Goal: Information Seeking & Learning: Learn about a topic

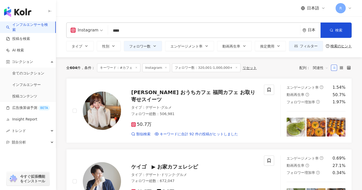
drag, startPoint x: 116, startPoint y: 30, endPoint x: 200, endPoint y: 18, distance: 84.5
click at [119, 29] on input "****" at bounding box center [204, 31] width 188 height 10
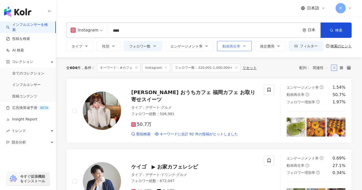
click at [246, 47] on button "動画再生率" at bounding box center [234, 46] width 35 height 10
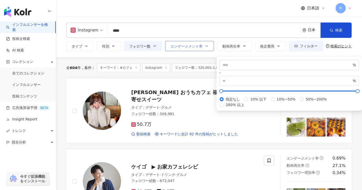
click at [191, 48] on button "エンゲージメント率" at bounding box center [189, 46] width 49 height 10
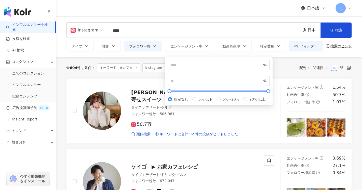
click at [210, 23] on div "Instagram **** 日本 検索 2c353861-3266-462d-ad06-225d33d65898 1a34b7ba-0c5d-4401-96…" at bounding box center [209, 29] width 286 height 15
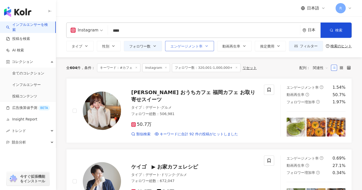
click at [206, 45] on icon "button" at bounding box center [207, 46] width 4 height 4
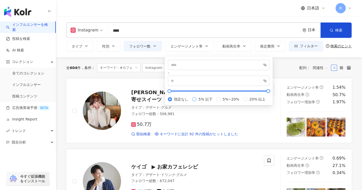
type input "*"
click at [217, 102] on label "5%~20%" at bounding box center [229, 99] width 25 height 6
type input "*"
type input "**"
click at [288, 70] on div "全 604 件 条件 ： キーワード：#カフェ Instagram フォロワー数：320,001-1,000,000+ リセット 配列： 関連性" at bounding box center [209, 67] width 286 height 9
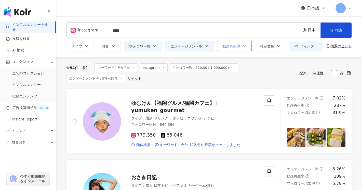
click at [230, 48] on span "動画再生率" at bounding box center [232, 46] width 18 height 4
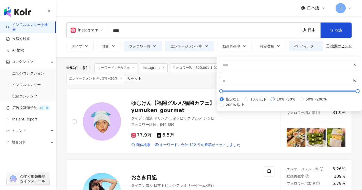
click at [275, 102] on span "10%~50%" at bounding box center [286, 99] width 23 height 6
type input "**"
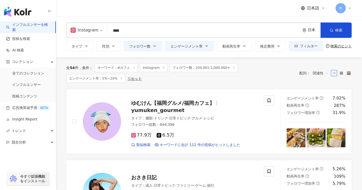
click at [177, 61] on div "全 54 件 条件 ： キーワード：#カフェ Instagram フォロワー数：320,001-1,000,000+ エンゲージメント率：5%~20% リセッ…" at bounding box center [209, 73] width 286 height 32
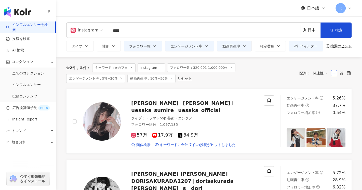
click at [126, 74] on span "エンゲージメント率：5%~20%" at bounding box center [95, 78] width 59 height 9
click at [123, 77] on icon at bounding box center [121, 78] width 3 height 3
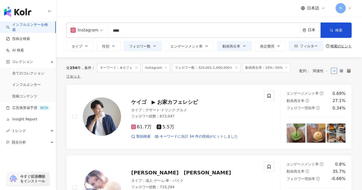
click at [285, 68] on icon at bounding box center [286, 67] width 3 height 3
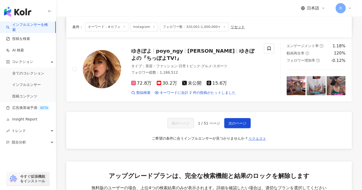
scroll to position [893, 0]
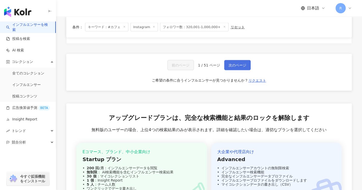
click at [227, 70] on button "次のページ" at bounding box center [237, 65] width 27 height 10
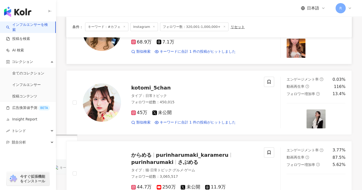
scroll to position [0, 0]
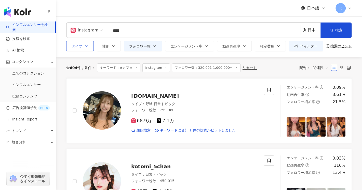
click at [83, 45] on button "タイプ" at bounding box center [80, 46] width 28 height 10
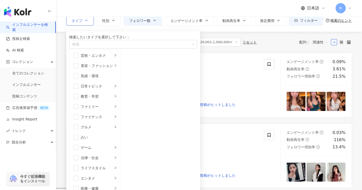
scroll to position [23, 0]
click at [89, 124] on div "グルメ" at bounding box center [97, 127] width 32 height 6
click at [77, 124] on span "button" at bounding box center [76, 126] width 5 height 5
click at [112, 104] on div "ファミリー" at bounding box center [97, 107] width 32 height 6
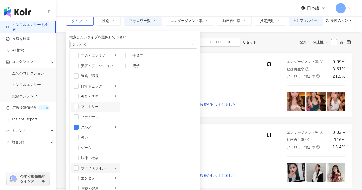
click at [108, 165] on div "ライフスタイル" at bounding box center [97, 168] width 32 height 6
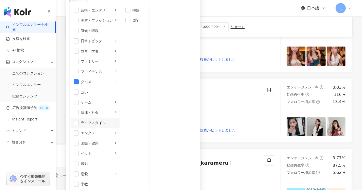
scroll to position [77, 0]
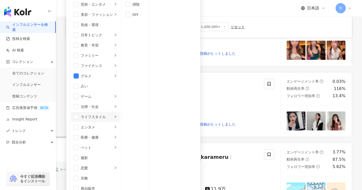
click at [249, 11] on div "日本語 R" at bounding box center [209, 8] width 286 height 16
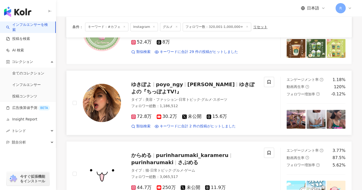
scroll to position [842, 0]
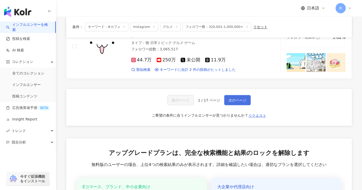
click at [243, 104] on button "次のページ" at bounding box center [237, 100] width 27 height 10
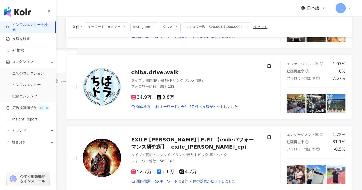
scroll to position [153, 0]
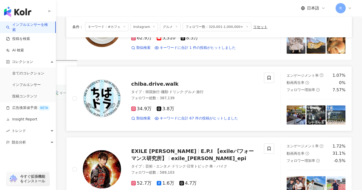
click at [167, 85] on span "chiba.drive.walk" at bounding box center [154, 84] width 47 height 6
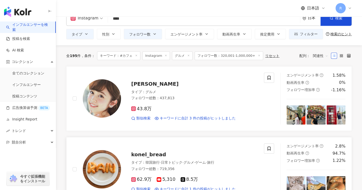
scroll to position [0, 0]
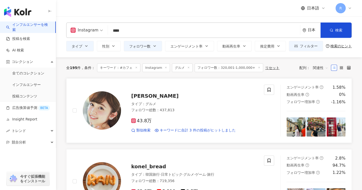
click at [144, 95] on span "久慈暁子" at bounding box center [154, 96] width 47 height 6
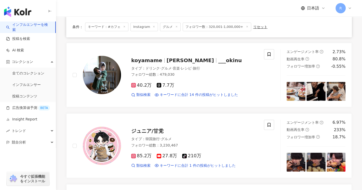
scroll to position [332, 0]
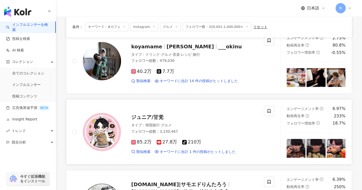
click at [156, 115] on span "ジュニア/甘党" at bounding box center [147, 117] width 32 height 6
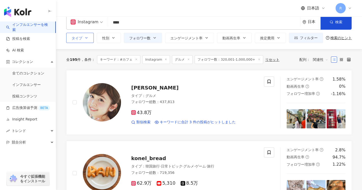
scroll to position [0, 0]
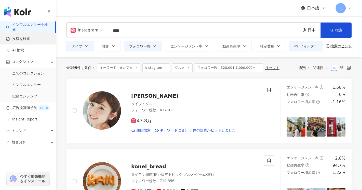
click at [28, 41] on link "投稿を検索" at bounding box center [18, 38] width 24 height 5
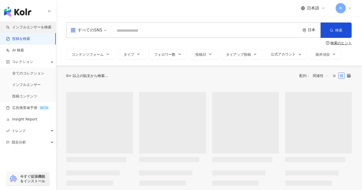
click at [34, 28] on link "インフルエンサーを検索" at bounding box center [28, 27] width 45 height 5
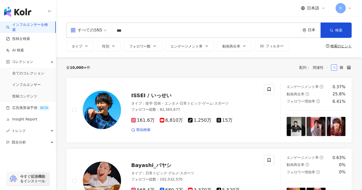
type input "***"
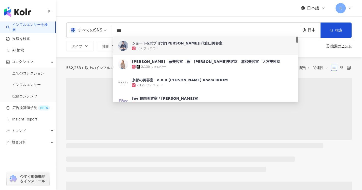
click at [261, 12] on div "日本語 R" at bounding box center [209, 8] width 286 height 16
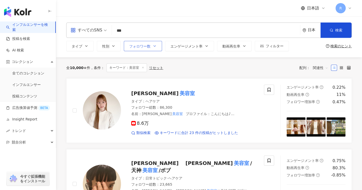
click at [154, 46] on icon "button" at bounding box center [155, 45] width 2 height 1
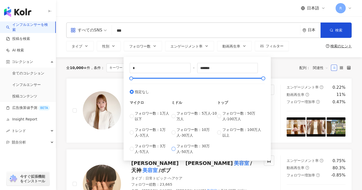
type input "******"
click at [284, 70] on div "全 10,000+ 件 条件 ： キーワード：美容室 リセット 配列： 関連性" at bounding box center [209, 67] width 286 height 9
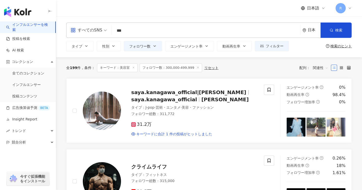
drag, startPoint x: 129, startPoint y: 30, endPoint x: 7, endPoint y: 21, distance: 122.0
type input "**"
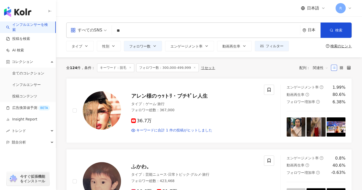
click at [154, 47] on icon "button" at bounding box center [155, 46] width 4 height 4
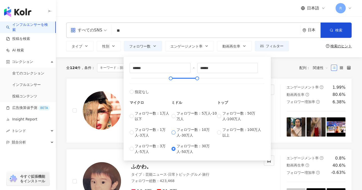
type input "******"
click at [281, 69] on div "全 124 件 条件 ： キーワード：脱毛 フォロワー数：300,000-499,999 リセット 配列： 関連性" at bounding box center [209, 67] width 286 height 9
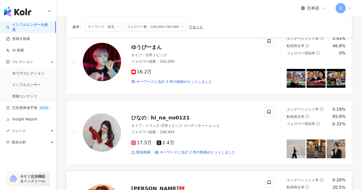
scroll to position [536, 0]
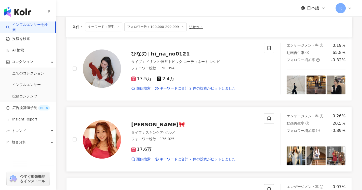
click at [142, 125] on span "Yukarin🎀" at bounding box center [158, 124] width 54 height 6
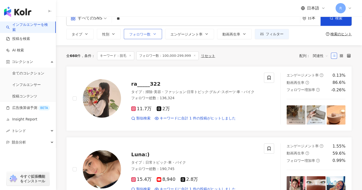
scroll to position [0, 0]
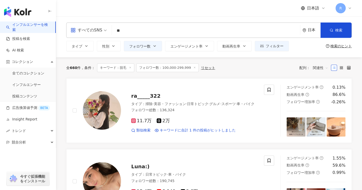
drag, startPoint x: 115, startPoint y: 32, endPoint x: 357, endPoint y: 44, distance: 242.2
click at [134, 34] on input "**" at bounding box center [206, 31] width 184 height 10
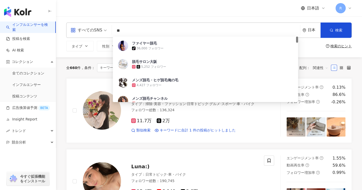
type input "*"
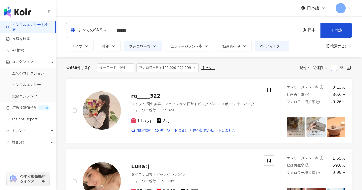
type input "******"
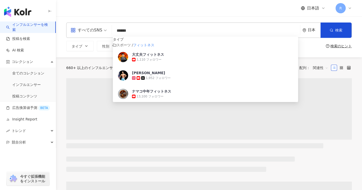
click at [240, 8] on div "日本語 R" at bounding box center [209, 8] width 286 height 16
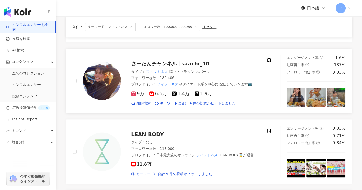
scroll to position [612, 0]
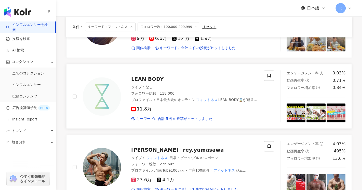
click at [144, 76] on span "LEAN BODY" at bounding box center [147, 79] width 32 height 6
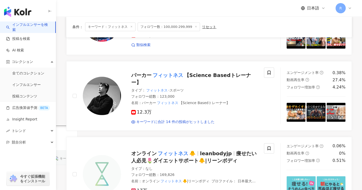
scroll to position [51, 0]
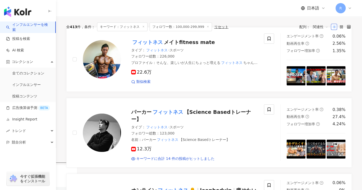
scroll to position [0, 0]
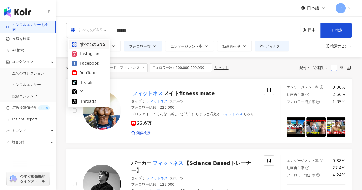
click at [98, 53] on div "Instagram" at bounding box center [89, 54] width 34 height 6
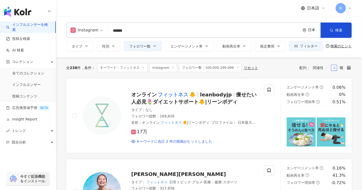
click at [213, 70] on span "フォロワー数：100,000-299,999" at bounding box center [210, 67] width 62 height 9
click at [157, 43] on button "フォロワー数" at bounding box center [143, 46] width 38 height 10
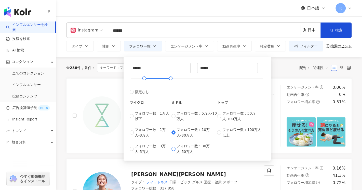
type input "******"
click at [289, 65] on div "全 238 件 条件 ： キーワード：フィットネス Instagram フォロワー数：100,000-299,999 リセット 配列： 関連性" at bounding box center [209, 67] width 286 height 9
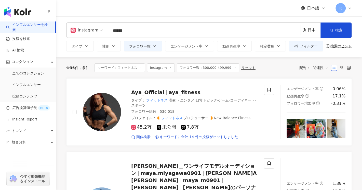
drag, startPoint x: 114, startPoint y: 30, endPoint x: 195, endPoint y: 40, distance: 82.5
click at [165, 36] on div "Instagram ****** 日本 検索 customizedTag 6e0032fd-0ef1-431d-b85f-277cce0fbeeb タイプ ス…" at bounding box center [209, 29] width 286 height 15
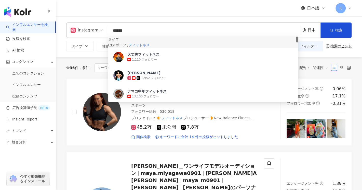
type input "*"
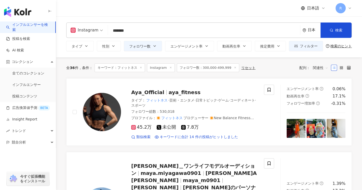
type input "*******"
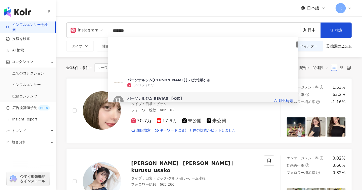
scroll to position [51, 0]
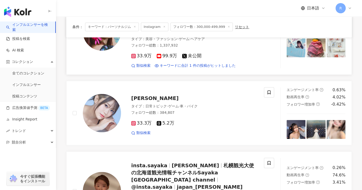
scroll to position [561, 0]
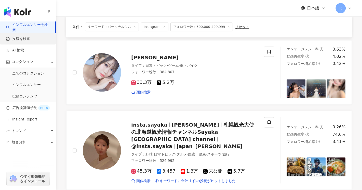
click at [11, 36] on link "投稿を検索" at bounding box center [18, 38] width 24 height 5
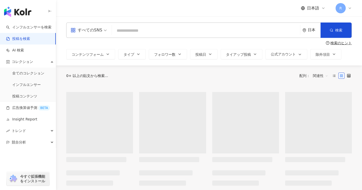
click at [135, 34] on input "search" at bounding box center [206, 30] width 184 height 11
drag, startPoint x: 102, startPoint y: 31, endPoint x: 94, endPoint y: 38, distance: 10.5
click at [102, 31] on span "すべてのSNS" at bounding box center [89, 30] width 36 height 8
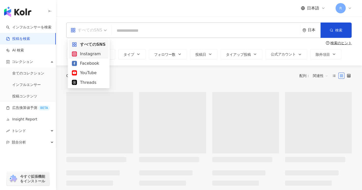
click at [92, 53] on div "Instagram" at bounding box center [89, 54] width 34 height 6
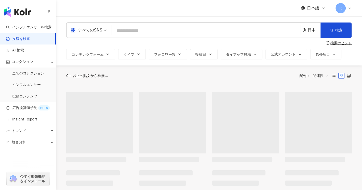
click at [127, 32] on input "search" at bounding box center [206, 30] width 184 height 11
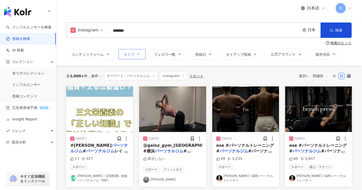
click at [140, 55] on icon "button" at bounding box center [138, 54] width 4 height 4
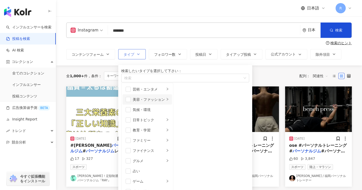
click at [133, 104] on li "美容・ファッション" at bounding box center [147, 99] width 49 height 10
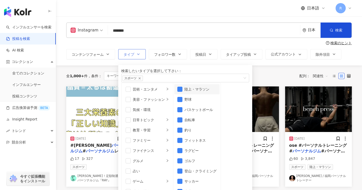
click at [195, 94] on li "陸上・マラソン" at bounding box center [196, 89] width 45 height 10
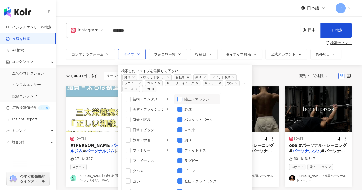
scroll to position [1, 0]
click at [183, 112] on span "button" at bounding box center [180, 109] width 5 height 5
click at [183, 122] on span "button" at bounding box center [180, 119] width 5 height 5
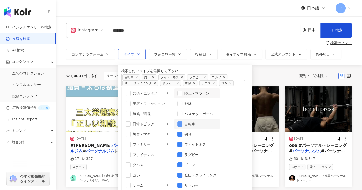
click at [183, 126] on span "button" at bounding box center [180, 123] width 5 height 5
click at [183, 136] on span "button" at bounding box center [180, 133] width 5 height 5
click at [183, 157] on span "button" at bounding box center [180, 154] width 5 height 5
click at [183, 162] on span "button" at bounding box center [180, 164] width 5 height 5
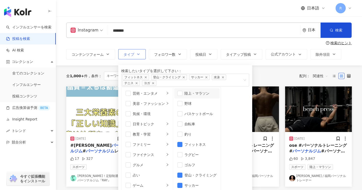
scroll to position [64, 0]
click at [183, 162] on span "button" at bounding box center [180, 164] width 5 height 5
click at [183, 172] on span "button" at bounding box center [180, 174] width 5 height 5
click at [183, 182] on span "button" at bounding box center [180, 184] width 5 height 5
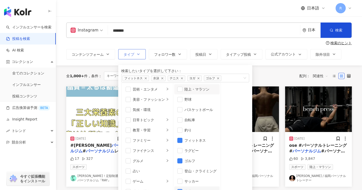
click at [183, 189] on span "button" at bounding box center [180, 191] width 5 height 5
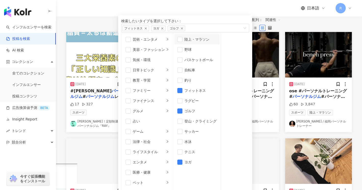
scroll to position [51, 0]
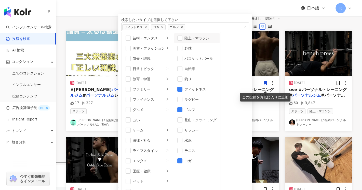
click at [284, 24] on div "条件 ： キーワード：パーソナルジム Instagram リセット 配列： 関連性" at bounding box center [209, 22] width 149 height 16
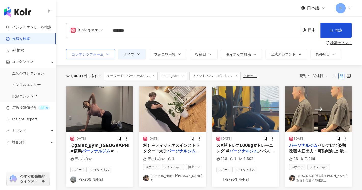
click at [103, 57] on button "コンテンツフォーム" at bounding box center [90, 54] width 49 height 10
click at [291, 71] on div "全 1,000+ 件 条件 ： キーワード：パーソナルジム Instagram フィットネス, ヨガ, ゴルフ リセット 配列： 関連性" at bounding box center [209, 75] width 286 height 21
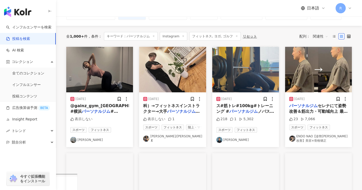
scroll to position [51, 0]
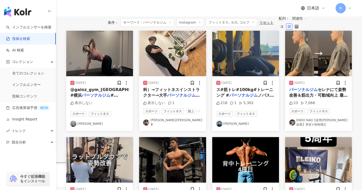
click at [108, 93] on span "@gainz_gym_yokohama #横浜" at bounding box center [109, 92] width 78 height 10
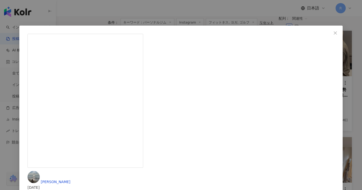
click at [334, 33] on icon "close" at bounding box center [336, 33] width 4 height 4
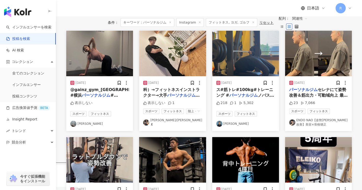
click at [243, 95] on span "ス#筋トレ#100kg#トレーニング #" at bounding box center [245, 92] width 57 height 10
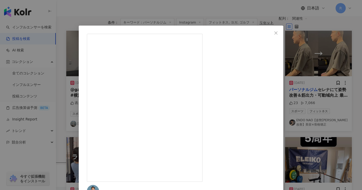
click at [278, 34] on icon "close" at bounding box center [276, 33] width 4 height 4
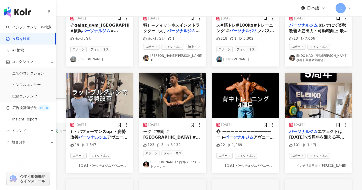
scroll to position [128, 0]
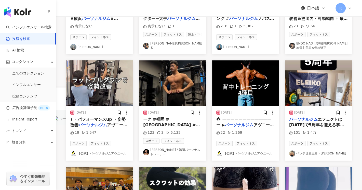
click at [113, 128] on span "アヴニールでは トレーナー" at bounding box center [98, 127] width 57 height 10
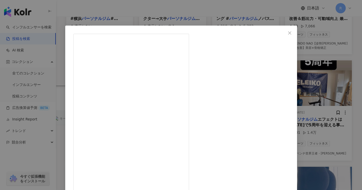
scroll to position [34, 0]
drag, startPoint x: 234, startPoint y: 120, endPoint x: 188, endPoint y: 119, distance: 46.7
copy div "personal_gym_avenir"
click at [289, 33] on icon "close" at bounding box center [290, 32] width 3 height 3
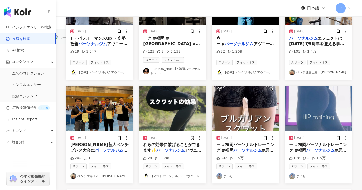
scroll to position [255, 0]
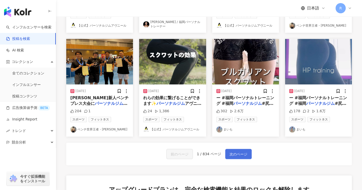
click at [239, 157] on span "次のページ" at bounding box center [239, 154] width 18 height 6
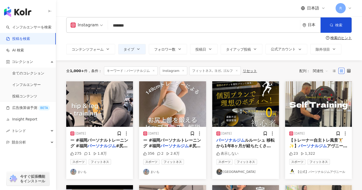
scroll to position [0, 0]
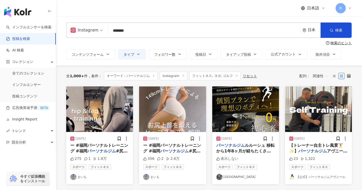
click at [262, 143] on span "ルルーシュ 移転から1年8ヶ月が経ちたくさんのお客様が パーソナルにご来店いただいております🙇 今年に入りマシンピラティスの導入 パーソナルの幅がかなり広がり…" at bounding box center [246, 165] width 59 height 45
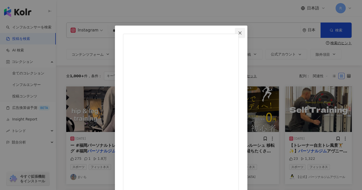
click at [242, 33] on icon "close" at bounding box center [240, 33] width 4 height 4
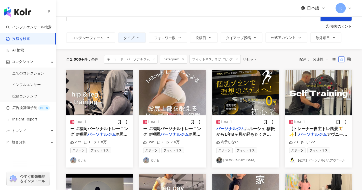
scroll to position [26, 0]
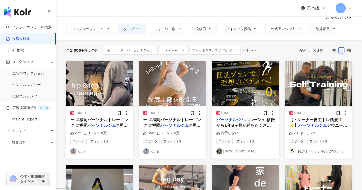
click at [314, 120] on span "【トレーナー自主トレ風景🏋️✨️】" at bounding box center [317, 122] width 54 height 10
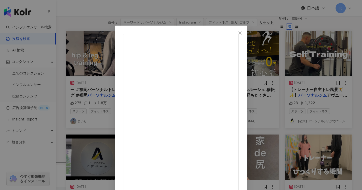
scroll to position [79, 0]
drag, startPoint x: 193, startPoint y: 104, endPoint x: 233, endPoint y: 104, distance: 39.3
click at [245, 36] on button "Close" at bounding box center [240, 33] width 10 height 10
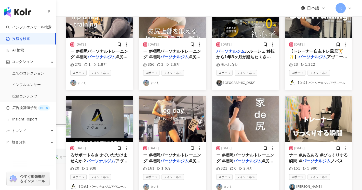
scroll to position [102, 0]
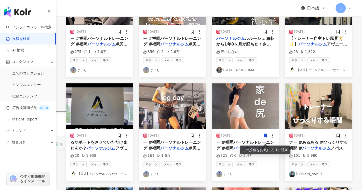
click at [164, 150] on mark "パーソナルジム" at bounding box center [174, 147] width 29 height 5
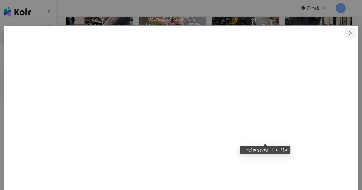
click at [349, 31] on icon "close" at bounding box center [351, 33] width 4 height 4
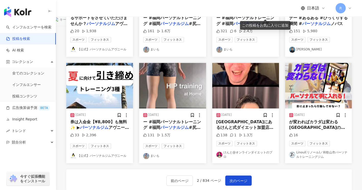
scroll to position [255, 0]
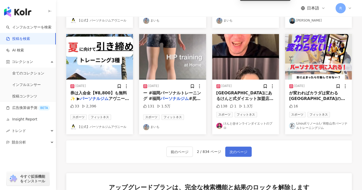
click at [239, 155] on span "次のページ" at bounding box center [239, 151] width 18 height 6
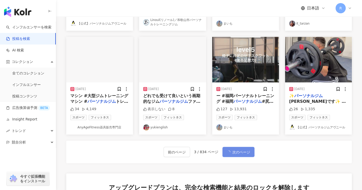
scroll to position [257, 0]
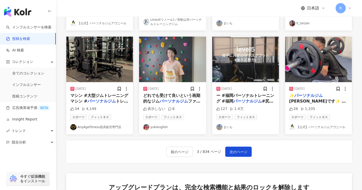
click at [100, 102] on span "マシン #大型ジムトレーニングマシン #" at bounding box center [99, 98] width 58 height 10
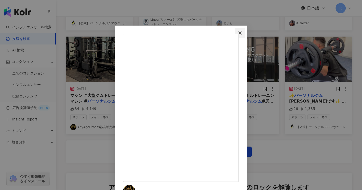
click at [245, 32] on span "Close" at bounding box center [240, 33] width 10 height 4
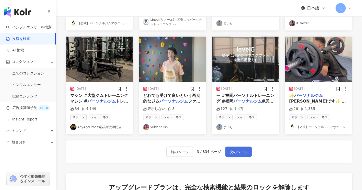
click at [242, 156] on button "次のページ" at bounding box center [239, 151] width 27 height 10
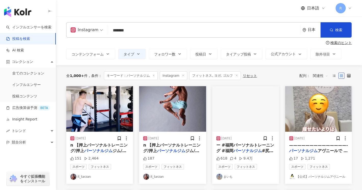
scroll to position [0, 0]
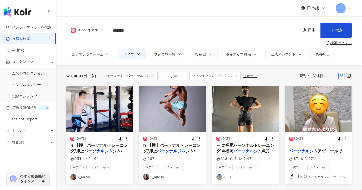
click at [107, 149] on mark "パーソナルジム" at bounding box center [98, 150] width 29 height 5
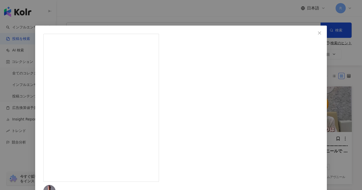
scroll to position [51, 0]
click at [315, 37] on button "Close" at bounding box center [320, 33] width 10 height 10
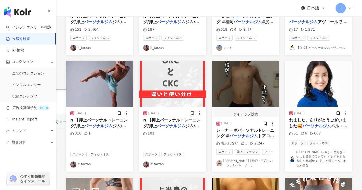
scroll to position [153, 0]
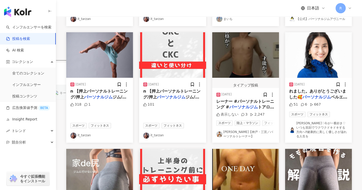
click at [108, 99] on mark "パーソナルジム" at bounding box center [98, 96] width 29 height 5
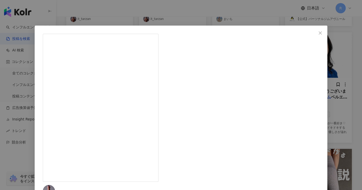
scroll to position [26, 0]
click at [316, 36] on button "Close" at bounding box center [321, 33] width 10 height 10
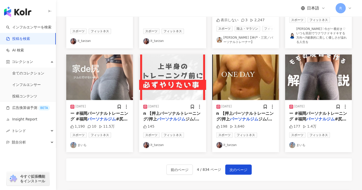
scroll to position [281, 0]
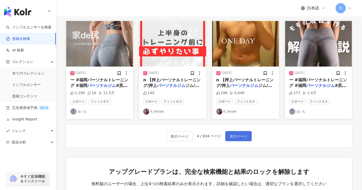
click at [240, 133] on span "次のページ" at bounding box center [239, 136] width 18 height 6
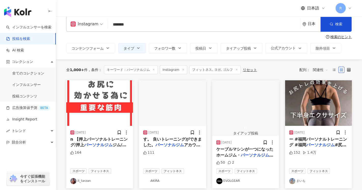
scroll to position [0, 0]
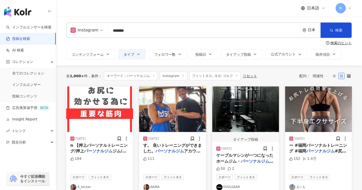
drag, startPoint x: 112, startPoint y: 31, endPoint x: 240, endPoint y: 39, distance: 127.5
click at [229, 39] on div "Instagram ******* 日本 検索 検索のヒント コンテンツフォーム タイプ フォロワー数 投稿日 タイアップ投稿 公式アカウント 除外項目 無制…" at bounding box center [209, 40] width 306 height 37
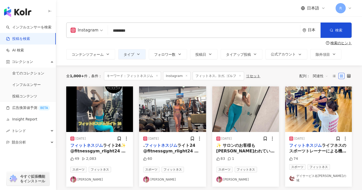
click at [94, 149] on span "ライト24✨ @fitnessgym_rlight24 パーソナルレッスン受けて来ました😊 担当は、JBBFなどにも出場されてる将馬トレーナー✨ @rligh…" at bounding box center [99, 191] width 59 height 96
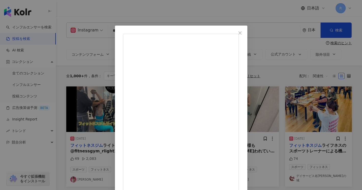
scroll to position [26, 0]
click at [242, 34] on icon "close" at bounding box center [240, 33] width 4 height 4
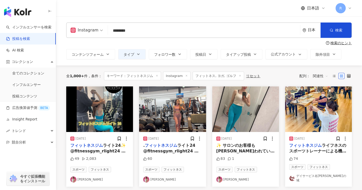
click at [186, 149] on span "ライト24 @fitnessgym_rlight24 入会してきた⭐️ フロアめちゃくちゃ綺麗だし マシン沢山揃ってるし 日焼けマシンもあるし（私は使わないけ…" at bounding box center [172, 165] width 59 height 45
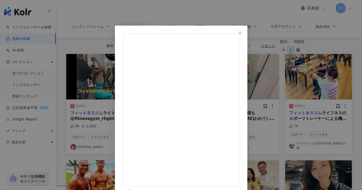
scroll to position [77, 0]
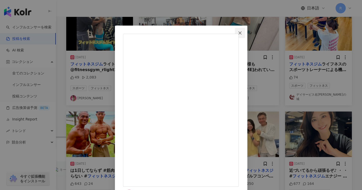
click at [242, 31] on icon "close" at bounding box center [240, 33] width 4 height 4
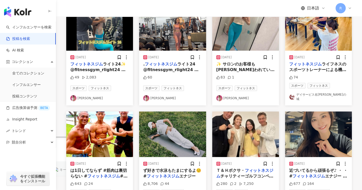
click at [255, 66] on span "✨ サロンのお客様も沢山通われている" at bounding box center [246, 66] width 58 height 10
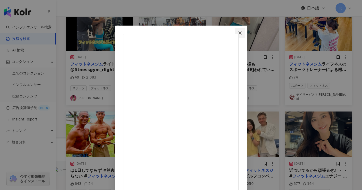
click at [245, 32] on span "Close" at bounding box center [240, 33] width 10 height 4
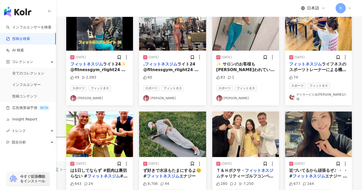
click at [314, 71] on span "ライフネスのスポーツトレーナーによる機能訓練です💪✨ プロのスポーツトレーナーによる機能訓練で、正しいフォームで安全に運動できます😊 「この体操が楽しみなんだ…" at bounding box center [319, 89] width 59 height 56
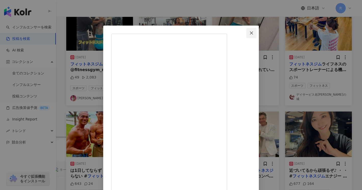
click at [254, 31] on icon "close" at bounding box center [252, 33] width 4 height 4
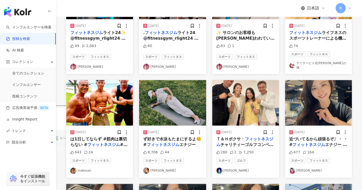
scroll to position [128, 0]
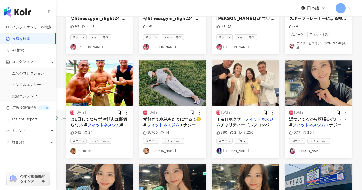
click at [304, 121] on span "近づいてるから頑張るぞ♪ ・ ・ #" at bounding box center [319, 122] width 58 height 10
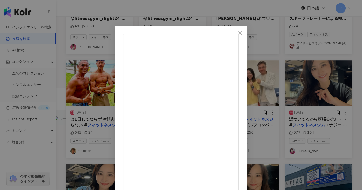
scroll to position [26, 0]
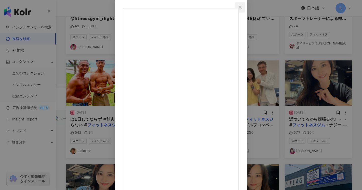
click at [242, 6] on icon "close" at bounding box center [240, 7] width 3 height 3
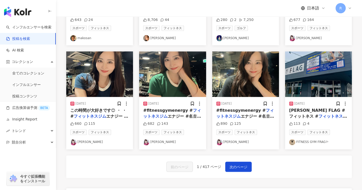
scroll to position [255, 0]
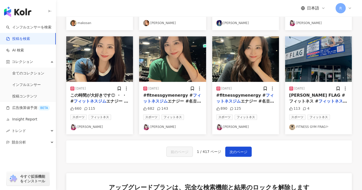
click at [333, 99] on span "SGYM FLAG #フィットネス #" at bounding box center [318, 98] width 56 height 10
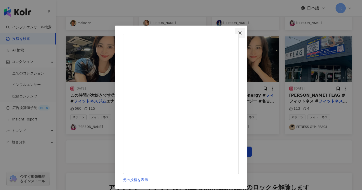
click at [242, 32] on icon "close" at bounding box center [240, 33] width 4 height 4
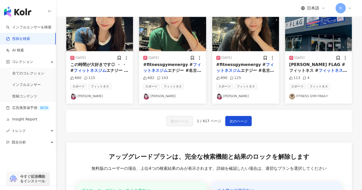
scroll to position [332, 0]
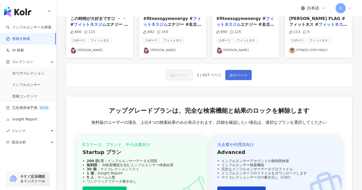
click at [240, 78] on span "次のページ" at bounding box center [239, 75] width 18 height 6
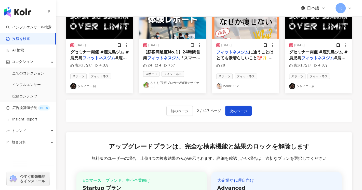
scroll to position [234, 0]
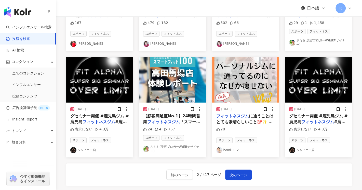
click at [187, 118] on span "【顧客満足度No.1】24時間営業" at bounding box center [171, 118] width 57 height 10
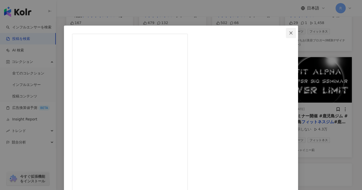
click at [289, 33] on icon "close" at bounding box center [291, 33] width 4 height 4
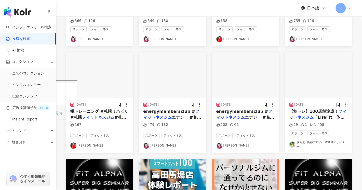
scroll to position [132, 0]
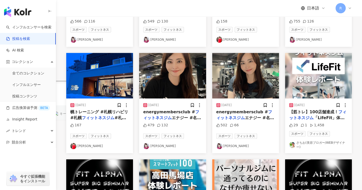
click at [93, 119] on mark "フィットネスジム" at bounding box center [98, 117] width 33 height 5
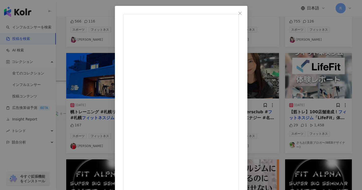
scroll to position [40, 0]
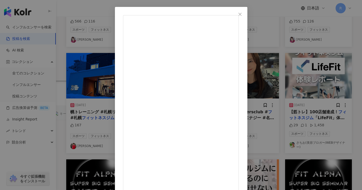
scroll to position [0, 0]
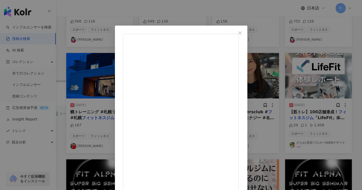
drag, startPoint x: 242, startPoint y: 69, endPoint x: 233, endPoint y: 69, distance: 9.4
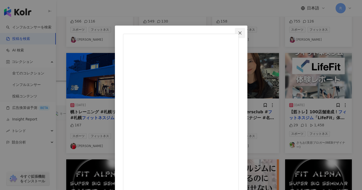
click at [242, 32] on icon "close" at bounding box center [240, 32] width 3 height 3
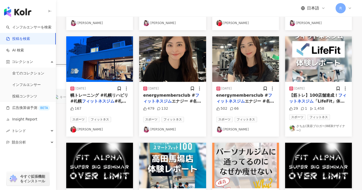
scroll to position [158, 0]
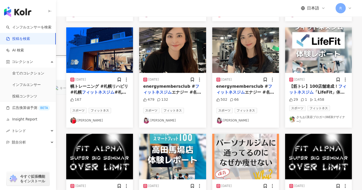
click at [324, 93] on span "「LifeFit」体験レポート💪 🉐紹介クーポンコード→ FID11E469F PR #lifefit #筋トレ #ジム #筋トレ初心者 #おすすめ #" at bounding box center [318, 104] width 57 height 28
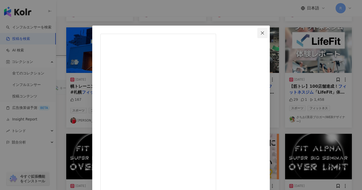
click at [268, 33] on span "Close" at bounding box center [263, 33] width 10 height 4
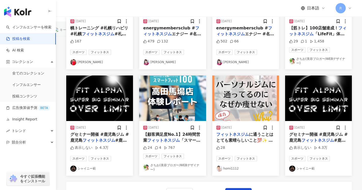
scroll to position [234, 0]
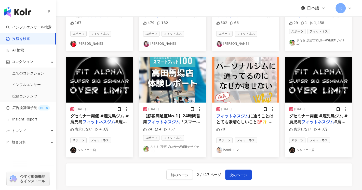
drag, startPoint x: 243, startPoint y: 177, endPoint x: 261, endPoint y: 110, distance: 69.1
click at [243, 177] on span "次のページ" at bounding box center [239, 174] width 18 height 6
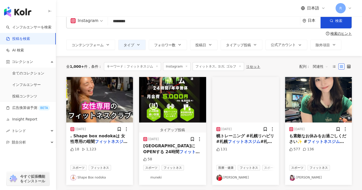
scroll to position [0, 0]
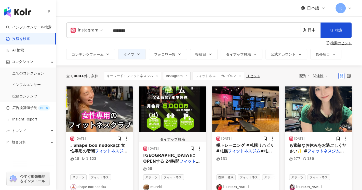
click at [174, 164] on span "@sion.fitness の 事前入会受付が始ましました😊 8月1日OPEN“美ジム”SIONを ぜひ宜しくお願い致します🥺🙏 詳しい詳細、入会ご希望の方は…" at bounding box center [172, 192] width 59 height 56
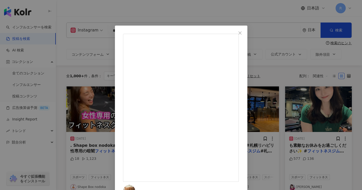
drag, startPoint x: 214, startPoint y: 68, endPoint x: 190, endPoint y: 68, distance: 24.5
drag, startPoint x: 213, startPoint y: 108, endPoint x: 190, endPoint y: 106, distance: 23.0
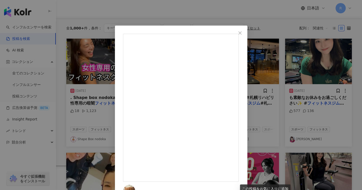
scroll to position [51, 0]
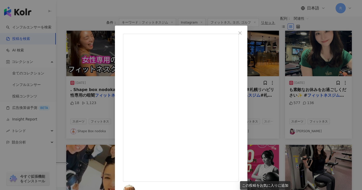
click at [245, 32] on span "Close" at bounding box center [240, 33] width 10 height 4
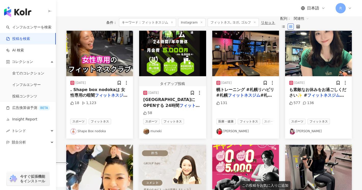
click at [176, 97] on span "つくば市にOPENする 24時間" at bounding box center [169, 102] width 52 height 10
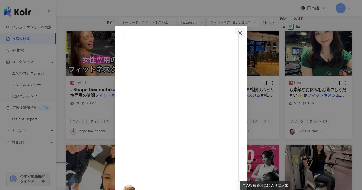
click at [242, 32] on icon "close" at bounding box center [240, 33] width 4 height 4
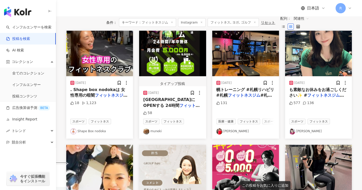
click at [101, 69] on img "button" at bounding box center [99, 53] width 67 height 45
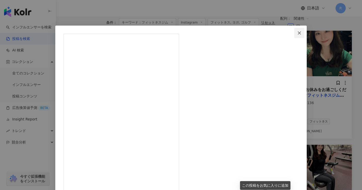
click at [298, 33] on icon "close" at bounding box center [300, 33] width 4 height 4
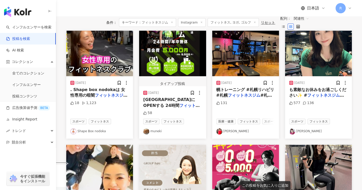
click at [241, 97] on mark "フィットネスジム" at bounding box center [244, 95] width 33 height 5
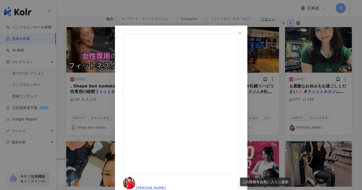
scroll to position [26, 0]
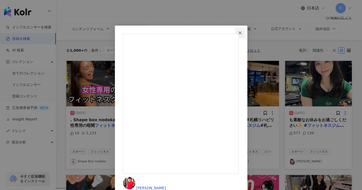
click at [242, 33] on icon "close" at bounding box center [240, 33] width 4 height 4
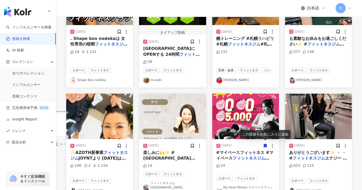
scroll to position [153, 0]
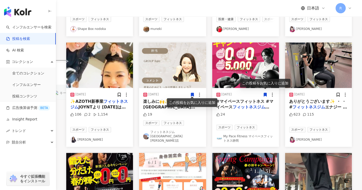
click at [257, 101] on span "#マイペースフィットネス #マイペース" at bounding box center [245, 104] width 57 height 10
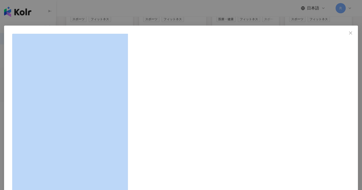
drag, startPoint x: 231, startPoint y: 78, endPoint x: 241, endPoint y: 80, distance: 9.9
click at [235, 76] on div "My Pace Fitness マイペースフィットネス静岡 2025/04/02 こんにちは😃 マイペースフィットネスです❗️✨ 新生活応援キャンペーンのお知…" at bounding box center [181, 95] width 362 height 190
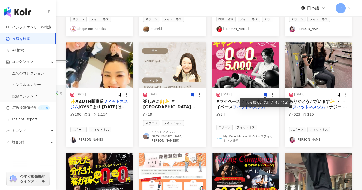
click at [315, 108] on mark "フィットネスジム" at bounding box center [309, 106] width 33 height 5
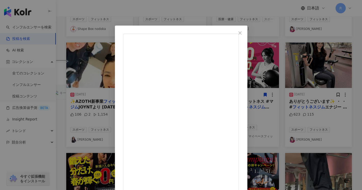
drag, startPoint x: 195, startPoint y: 78, endPoint x: 239, endPoint y: 78, distance: 44.4
click at [242, 32] on icon "close" at bounding box center [240, 33] width 4 height 4
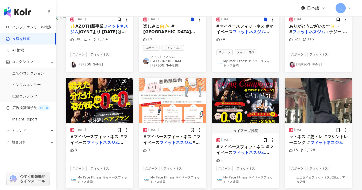
scroll to position [230, 0]
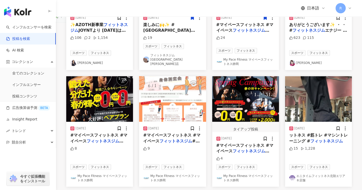
click at [91, 138] on mark "フィットネスジム" at bounding box center [105, 140] width 37 height 5
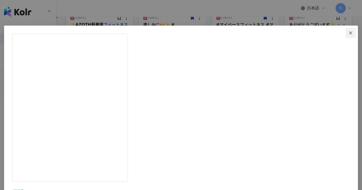
click at [346, 30] on button "Close" at bounding box center [351, 33] width 10 height 10
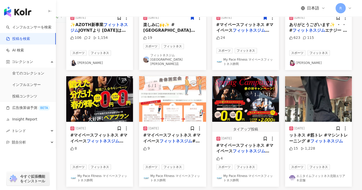
click at [181, 138] on mark "フィットネスジム" at bounding box center [176, 140] width 33 height 5
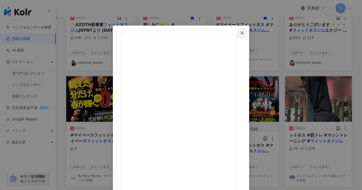
click at [244, 34] on icon "close" at bounding box center [242, 32] width 3 height 3
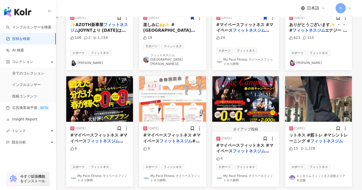
click at [312, 138] on mark "フィットネスジム" at bounding box center [327, 140] width 33 height 5
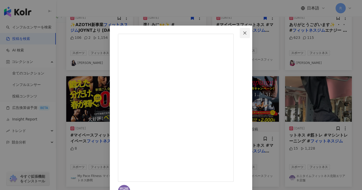
click at [247, 32] on icon "close" at bounding box center [245, 33] width 4 height 4
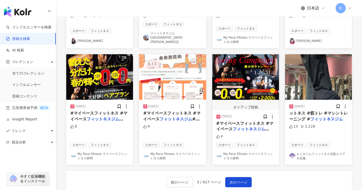
scroll to position [281, 0]
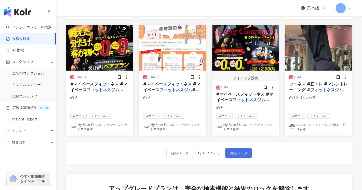
click at [228, 147] on button "次のページ" at bounding box center [239, 152] width 27 height 10
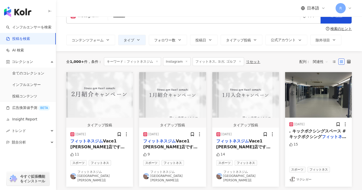
scroll to position [26, 0]
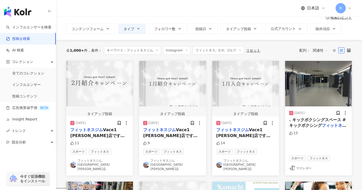
click at [103, 127] on span "Vace1 大町店です✨ すでにご入会頂いている会員様もお得になるキャンペーンのご案内です🫶 👫ご家族・ご友人👫 ✨ご紹介キャンペーン✨ ご紹介下さった会員様…" at bounding box center [99, 172] width 59 height 91
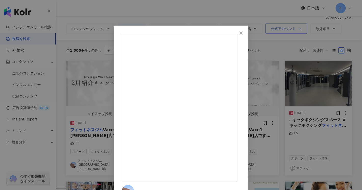
click at [246, 32] on span "Close" at bounding box center [241, 33] width 10 height 4
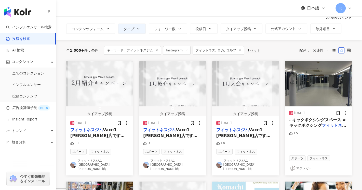
click at [321, 50] on span "関連性" at bounding box center [320, 50] width 15 height 8
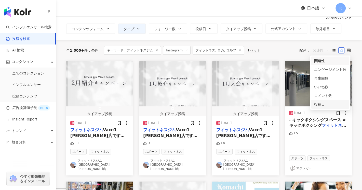
click at [328, 102] on div "投稿日" at bounding box center [330, 104] width 38 height 9
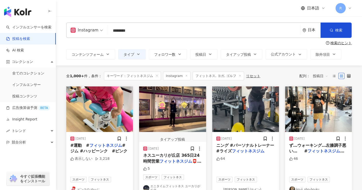
click at [106, 145] on mark "フィットネスジム" at bounding box center [106, 145] width 33 height 5
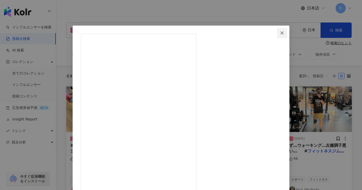
click at [284, 34] on icon "close" at bounding box center [282, 33] width 4 height 4
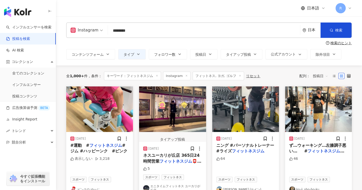
click at [171, 158] on mark "フィットネスジム" at bounding box center [176, 160] width 33 height 5
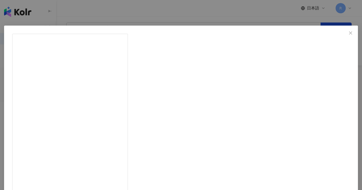
click at [349, 32] on icon "close" at bounding box center [351, 33] width 4 height 4
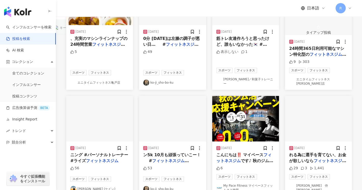
scroll to position [230, 0]
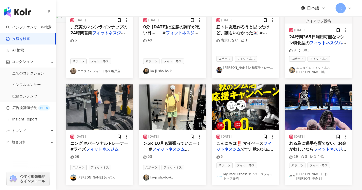
click at [180, 146] on mark "フィットネスジム" at bounding box center [170, 148] width 37 height 5
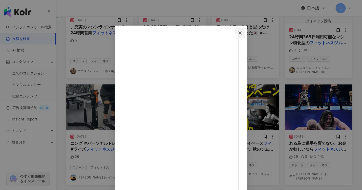
click at [242, 33] on icon "close" at bounding box center [240, 33] width 4 height 4
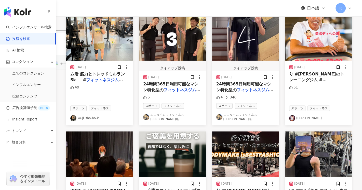
scroll to position [224, 0]
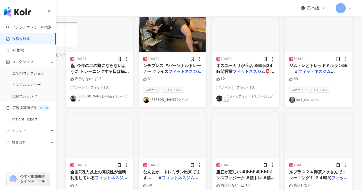
scroll to position [255, 0]
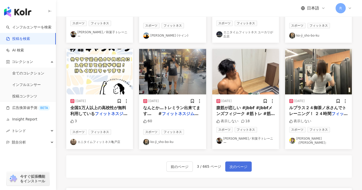
click at [244, 163] on span "次のページ" at bounding box center [239, 166] width 18 height 6
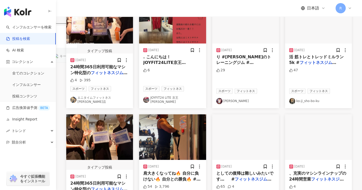
scroll to position [230, 0]
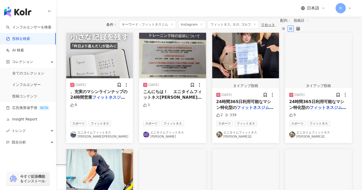
scroll to position [0, 0]
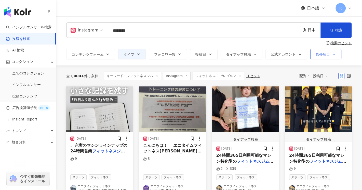
click at [320, 52] on span "除外項目" at bounding box center [323, 54] width 14 height 4
click at [358, 59] on div "Instagram ******** 日本 検索 検索のヒント コンテンツフォーム タイプ フォロワー数 投稿日 タイアップ投稿 公式アカウント 除外項目 無…" at bounding box center [209, 40] width 306 height 49
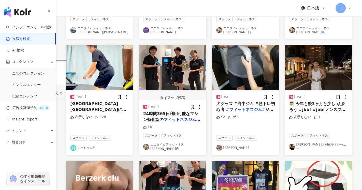
scroll to position [230, 0]
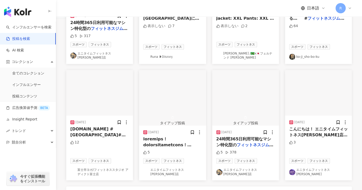
scroll to position [234, 0]
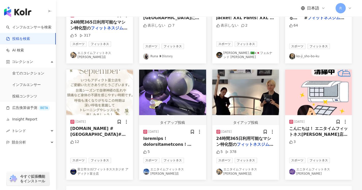
click at [116, 139] on div "12" at bounding box center [99, 146] width 59 height 15
click at [109, 143] on span "#アディクト富士#富士" at bounding box center [98, 148] width 56 height 10
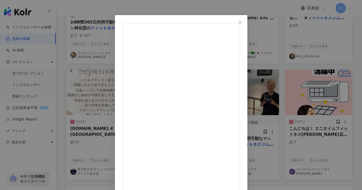
scroll to position [0, 0]
drag, startPoint x: 214, startPoint y: 143, endPoint x: 205, endPoint y: 141, distance: 9.3
click at [242, 22] on icon "close" at bounding box center [240, 22] width 3 height 3
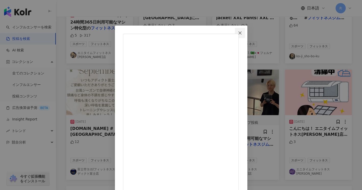
click at [242, 33] on icon "close" at bounding box center [240, 33] width 4 height 4
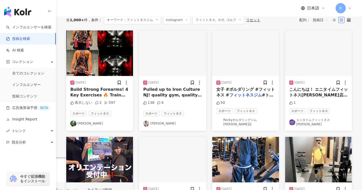
scroll to position [30, 0]
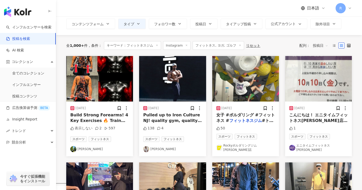
click at [257, 119] on mark "フィットネスジム" at bounding box center [245, 120] width 33 height 5
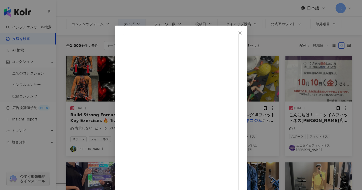
scroll to position [0, 0]
click at [242, 34] on icon "close" at bounding box center [240, 33] width 4 height 4
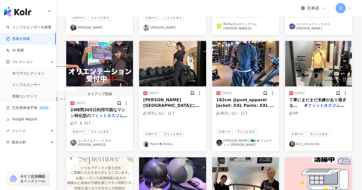
scroll to position [153, 0]
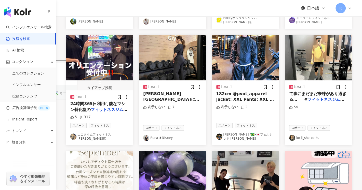
click at [249, 102] on span "182cm @pvot_apparel Jacket: XXL Pants: XXL . . . #トレーニング #筋トレ #フィットネス #ジム #ボティメ…" at bounding box center [246, 119] width 59 height 56
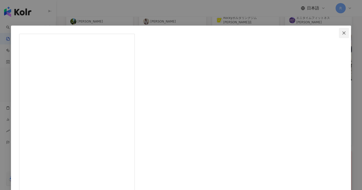
click at [342, 33] on icon "close" at bounding box center [344, 33] width 4 height 4
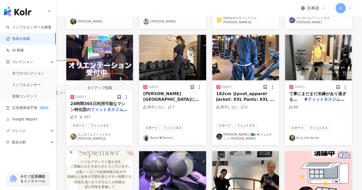
click at [186, 103] on span at bounding box center [176, 185] width 67 height 165
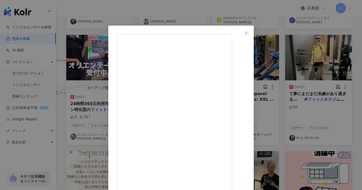
drag, startPoint x: 216, startPoint y: 62, endPoint x: 199, endPoint y: 62, distance: 17.1
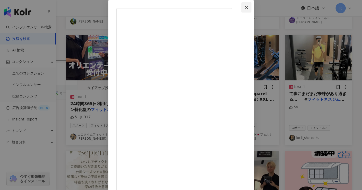
click at [248, 7] on icon "close" at bounding box center [246, 7] width 3 height 3
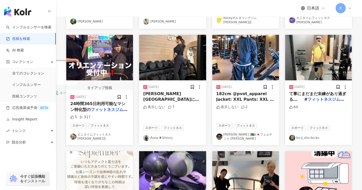
click at [314, 100] on mark "フィットネスジム" at bounding box center [326, 99] width 37 height 5
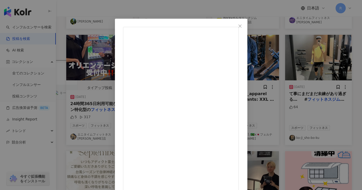
scroll to position [10, 0]
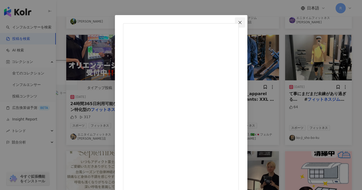
click at [242, 23] on icon "close" at bounding box center [240, 22] width 3 height 3
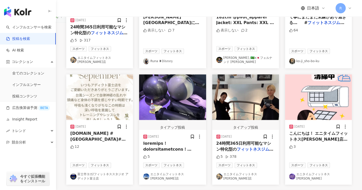
scroll to position [255, 0]
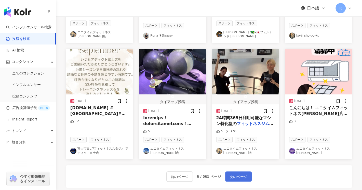
click at [240, 173] on span "次のページ" at bounding box center [239, 176] width 18 height 6
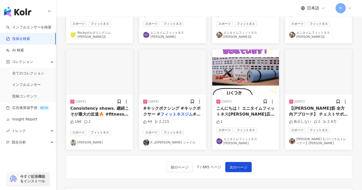
scroll to position [253, 0]
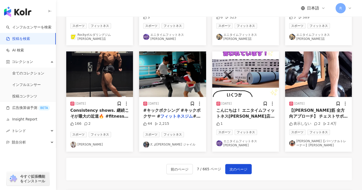
click at [306, 108] on span "【三角筋 全方向アプローチ】 チェストサポート（ベンチに胸をつけた姿勢）で、 前・横・後ろ をそれぞれ狙ってトレーニング！ 体をしっかり固定することで、 ブレ…" at bounding box center [319, 179] width 59 height 142
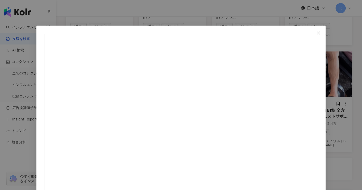
scroll to position [23, 0]
click at [317, 31] on icon "close" at bounding box center [319, 33] width 4 height 4
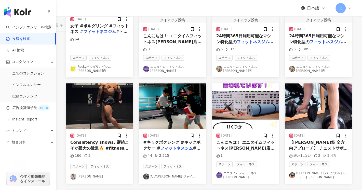
scroll to position [230, 0]
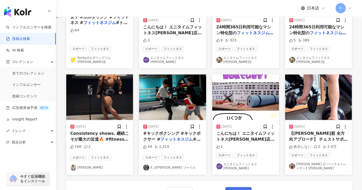
click at [238, 189] on span "次のページ" at bounding box center [239, 192] width 18 height 6
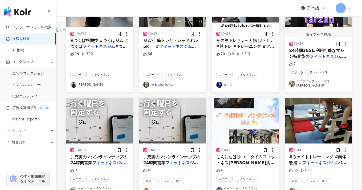
scroll to position [242, 0]
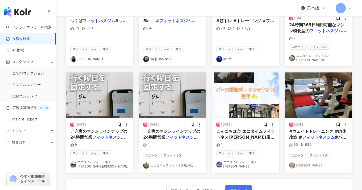
click at [246, 187] on span "次のページ" at bounding box center [239, 190] width 18 height 6
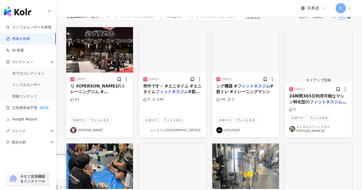
scroll to position [14, 0]
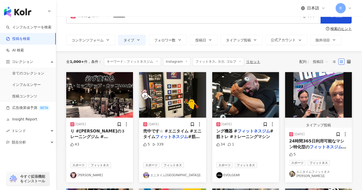
click at [96, 140] on mark "フィットネスジム" at bounding box center [99, 145] width 58 height 10
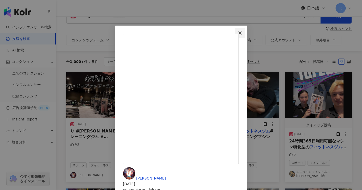
click at [245, 36] on button "Close" at bounding box center [240, 33] width 10 height 10
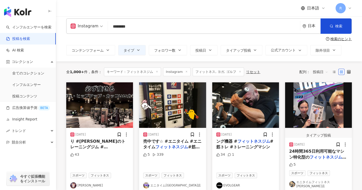
scroll to position [0, 0]
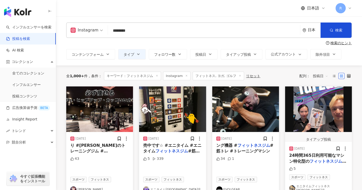
drag, startPoint x: 155, startPoint y: 31, endPoint x: 0, endPoint y: 14, distance: 155.8
click at [80, 27] on div "Instagram ******** 日本 検索" at bounding box center [209, 29] width 286 height 15
type input "*"
type input "**"
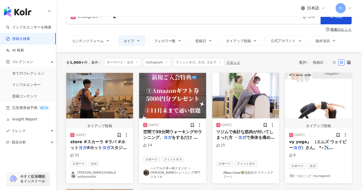
scroll to position [26, 0]
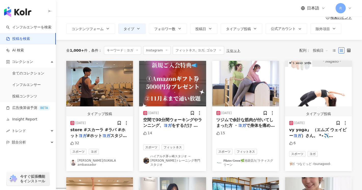
click at [237, 133] on div "15" at bounding box center [246, 137] width 59 height 15
click at [241, 127] on mark "ヨガ" at bounding box center [242, 125] width 8 height 5
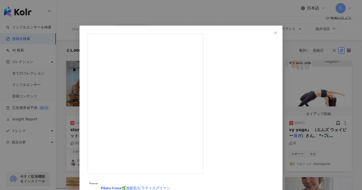
scroll to position [97, 0]
drag, startPoint x: 245, startPoint y: 102, endPoint x: 209, endPoint y: 102, distance: 35.7
copy div "latesGreen池袋店 ・"
click at [278, 32] on icon "close" at bounding box center [276, 33] width 4 height 4
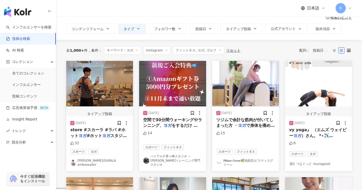
click at [110, 133] on span "スタジオlava #ホ" at bounding box center [98, 138] width 56 height 10
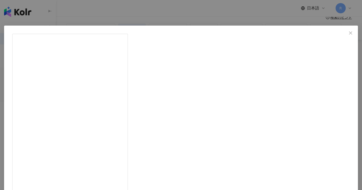
drag, startPoint x: 218, startPoint y: 113, endPoint x: 189, endPoint y: 112, distance: 28.6
click at [349, 31] on icon "close" at bounding box center [351, 33] width 4 height 4
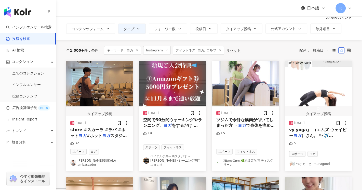
click at [321, 127] on span "vy yoga』 （エムズ ウェイビー" at bounding box center [318, 132] width 57 height 10
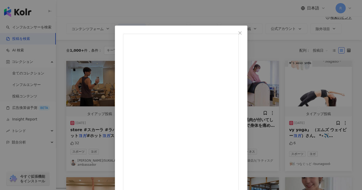
scroll to position [102, 0]
click at [242, 32] on icon "close" at bounding box center [240, 33] width 4 height 4
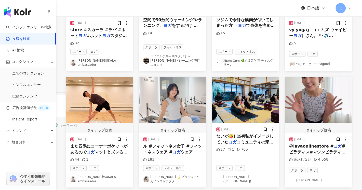
scroll to position [153, 0]
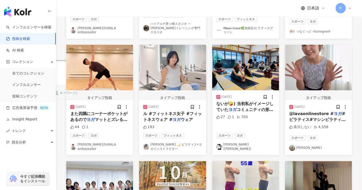
click at [113, 117] on span "マットとズレることがなく快適にポーズ" at bounding box center [98, 122] width 57 height 10
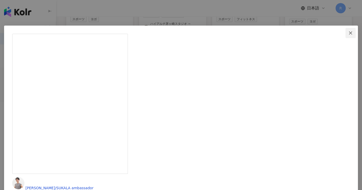
click at [349, 32] on icon "close" at bounding box center [350, 32] width 3 height 3
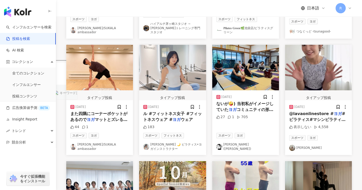
click at [181, 117] on span "ウェア" at bounding box center [187, 119] width 12 height 5
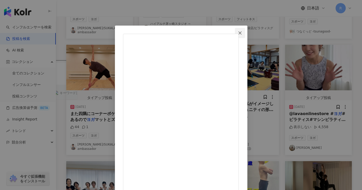
click at [242, 31] on icon "close" at bounding box center [240, 33] width 4 height 4
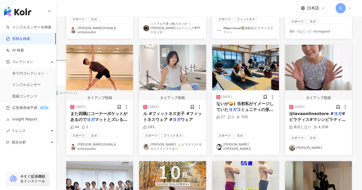
click at [160, 100] on div "2025/10/06 ル #フィットネス女子 #フィットネスウェア # ヨガ ウェア 183 スポーツ フィットネス shoko 🌙 ピラティス•ヨガインスト…" at bounding box center [172, 127] width 67 height 55
click at [161, 111] on span "ル #フィットネス女子 #フィットネスウェア #" at bounding box center [172, 116] width 59 height 10
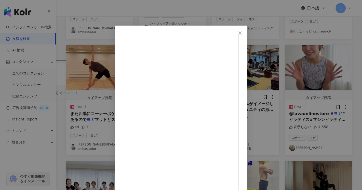
scroll to position [17, 0]
click at [242, 32] on icon "close" at bounding box center [240, 32] width 3 height 3
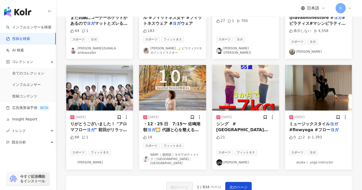
scroll to position [255, 0]
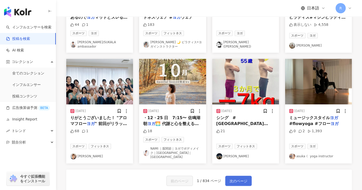
click at [241, 178] on span "次のページ" at bounding box center [239, 181] width 18 height 6
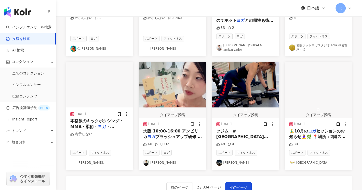
scroll to position [253, 0]
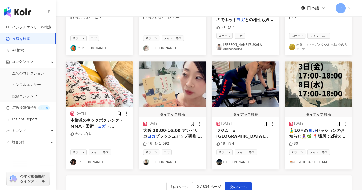
click at [331, 128] on span "セッションのお知らせ🧘‍♀️🌿 📍場所：2階ストレッチスペース ※動きやすい服装でお越しください。" at bounding box center [319, 139] width 58 height 22
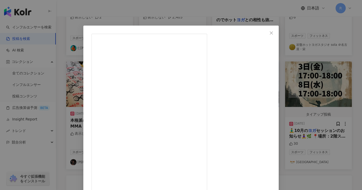
drag, startPoint x: 285, startPoint y: 31, endPoint x: 289, endPoint y: 40, distance: 9.6
click at [274, 31] on icon "close" at bounding box center [272, 33] width 4 height 4
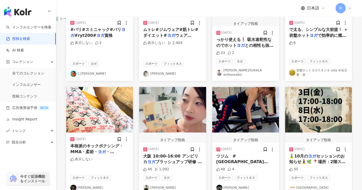
scroll to position [151, 0]
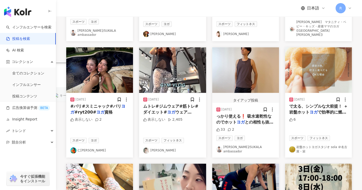
click at [326, 135] on div "スポーツ フィットネス 岩盤ホットヨガスタジオ sola ＠名古屋・栄" at bounding box center [319, 144] width 59 height 18
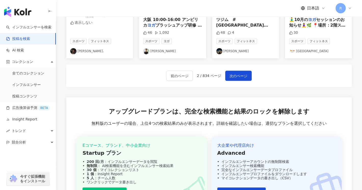
scroll to position [306, 0]
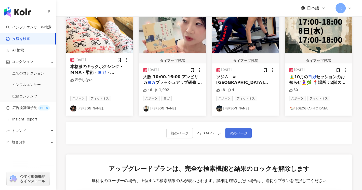
click at [245, 130] on span "次のページ" at bounding box center [239, 133] width 18 height 6
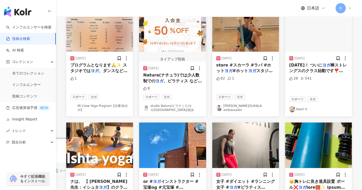
scroll to position [2, 0]
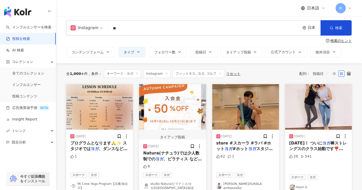
click at [92, 181] on link "Mi Crew Yoga Program【兵庫/加古川】" at bounding box center [99, 185] width 59 height 9
click at [99, 146] on span "、ダンスなど様々なプログラムをご用意" at bounding box center [98, 151] width 57 height 10
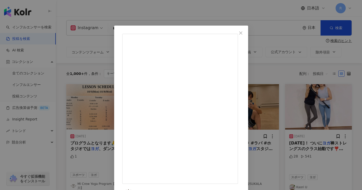
click at [243, 33] on icon "close" at bounding box center [241, 33] width 4 height 4
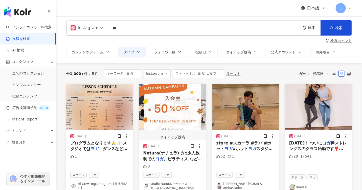
click at [185, 181] on link "studio Natura/ピラティス/ヨガ/福岡/姪浜" at bounding box center [172, 185] width 59 height 9
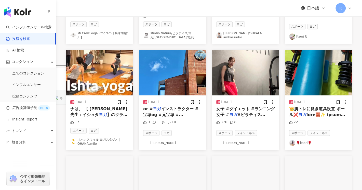
scroll to position [155, 0]
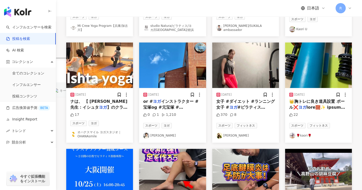
click at [105, 130] on link "オハナスマイル ヨガスタジオ｜OHANAsmile" at bounding box center [99, 134] width 59 height 9
click at [101, 105] on mark "ヨガ" at bounding box center [103, 107] width 8 height 5
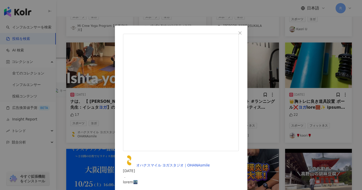
click at [242, 34] on icon "close" at bounding box center [240, 33] width 4 height 4
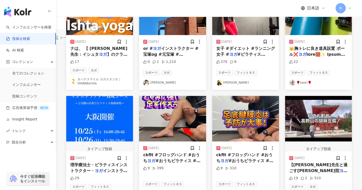
scroll to position [232, 0]
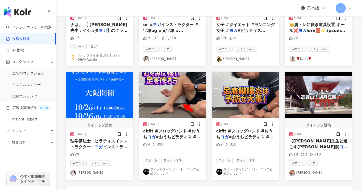
click at [261, 167] on link "フィットフィンガートレーニング公式アカウント" at bounding box center [246, 171] width 59 height 9
click at [252, 134] on span "#おうちピラティス #おうちト" at bounding box center [245, 139] width 57 height 10
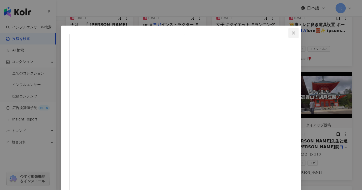
click at [292, 32] on icon "close" at bounding box center [294, 33] width 4 height 4
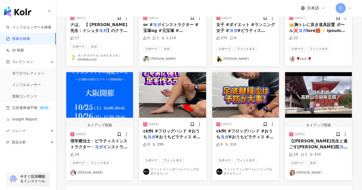
click at [176, 128] on span "ckfit #フロッグハンド #おうち" at bounding box center [171, 133] width 57 height 10
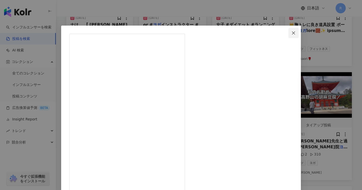
click at [289, 33] on span "Close" at bounding box center [294, 33] width 10 height 4
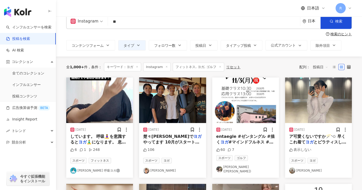
scroll to position [0, 0]
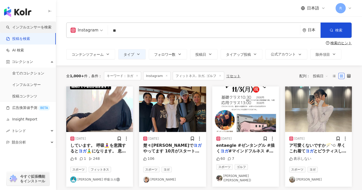
click at [33, 28] on link "インフルエンサーを検索" at bounding box center [28, 27] width 45 height 5
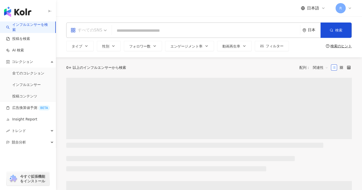
click at [94, 31] on div "すべてのSNS" at bounding box center [87, 30] width 32 height 8
click at [68, 39] on div "Instagram" at bounding box center [68, 39] width 0 height 0
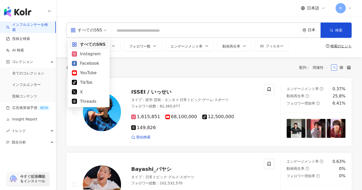
click at [127, 33] on input "search" at bounding box center [206, 31] width 184 height 10
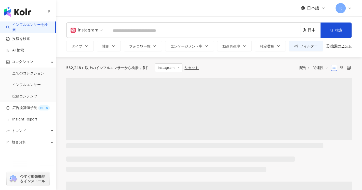
click at [139, 32] on input "search" at bounding box center [204, 31] width 188 height 10
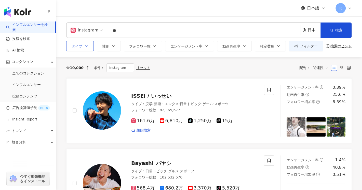
type input "**"
click at [84, 47] on button "タイプ" at bounding box center [80, 46] width 28 height 10
click at [88, 45] on icon "button" at bounding box center [86, 46] width 4 height 4
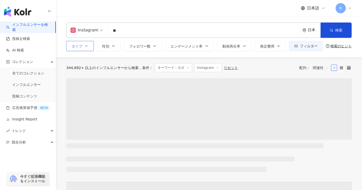
click at [86, 47] on icon "button" at bounding box center [86, 46] width 4 height 4
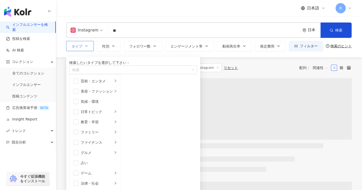
scroll to position [177, 0]
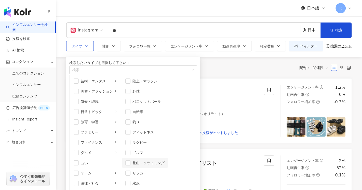
scroll to position [64, 0]
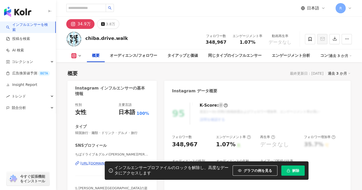
scroll to position [102, 0]
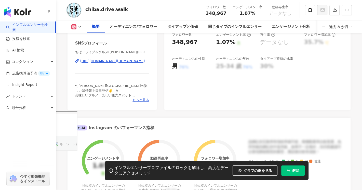
click at [135, 61] on div "https://www.instagram.com/chiba.drive.walk/" at bounding box center [112, 61] width 65 height 5
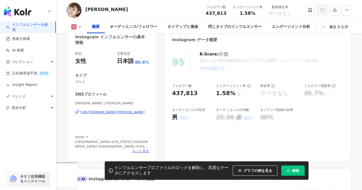
click at [134, 111] on div "https://www.instagram.com/kuji_akiko/" at bounding box center [112, 112] width 65 height 5
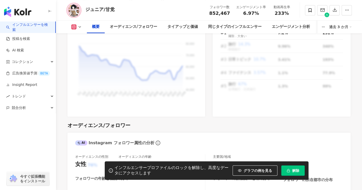
scroll to position [250, 0]
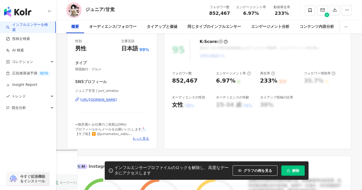
scroll to position [0, 0]
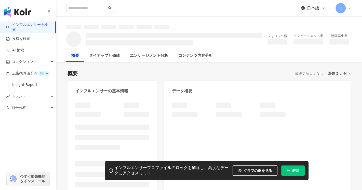
scroll to position [51, 0]
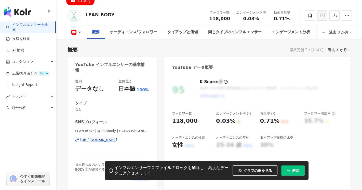
scroll to position [51, 0]
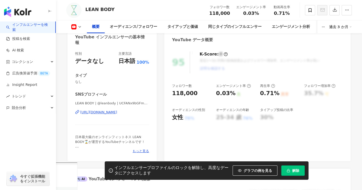
click at [117, 112] on div "https://www.youtube.com/channel/UCFANx9bGFm1gpvjOJopjDew" at bounding box center [98, 112] width 37 height 5
click at [117, 110] on div "https://www.youtube.com/channel/UCFANx9bGFm1gpvjOJopjDew" at bounding box center [98, 112] width 37 height 5
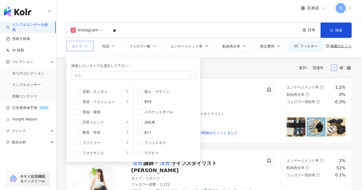
scroll to position [64, 0]
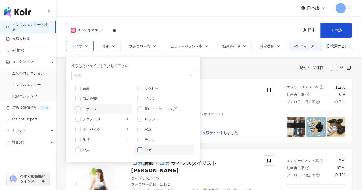
click at [142, 149] on span "button" at bounding box center [139, 149] width 5 height 5
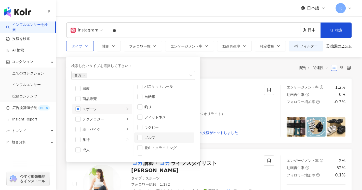
scroll to position [13, 0]
click at [142, 129] on span "button" at bounding box center [139, 129] width 5 height 5
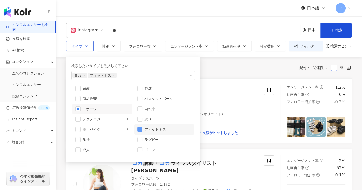
click at [142, 128] on span "button" at bounding box center [139, 129] width 5 height 5
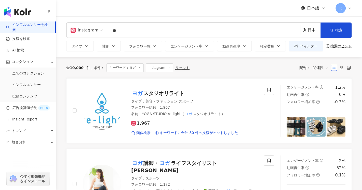
click at [221, 70] on div "全 10,000+ 件 条件 ： キーワード：ヨガ Instagram リセット 配列： 関連性" at bounding box center [209, 67] width 286 height 9
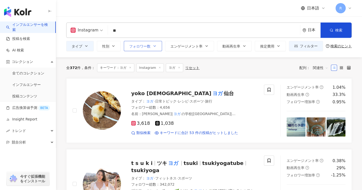
click at [153, 47] on icon "button" at bounding box center [155, 46] width 4 height 4
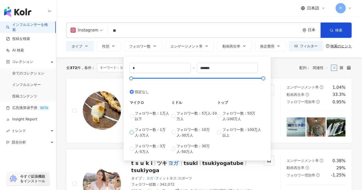
type input "******"
click at [287, 70] on div "全 372 件 条件 ： キーワード：ヨガ Instagram ヨガ リセット 配列： 関連性" at bounding box center [209, 67] width 286 height 9
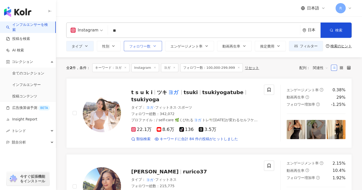
click at [148, 49] on button "フォロワー数" at bounding box center [143, 46] width 38 height 10
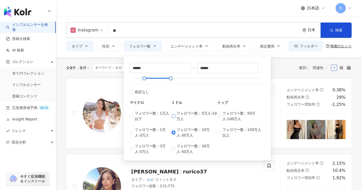
click at [178, 111] on span "フォロワー数：5万人-10万人" at bounding box center [197, 115] width 41 height 11
type input "*****"
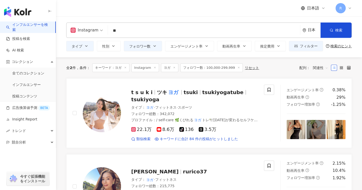
click at [284, 72] on div "全 2 件 条件 ： キーワード：ヨガ Instagram ヨガ フォロワー数：100,000-299,999 リセット 配列： 関連性" at bounding box center [209, 67] width 286 height 21
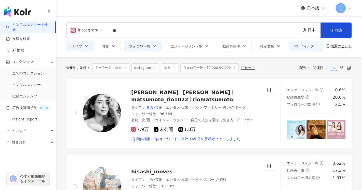
click at [200, 67] on span "フォロワー数：50,000-99,999" at bounding box center [210, 67] width 58 height 9
click at [155, 48] on button "フォロワー数" at bounding box center [143, 46] width 38 height 10
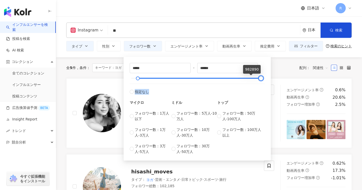
type input "*******"
drag, startPoint x: 145, startPoint y: 77, endPoint x: 270, endPoint y: 83, distance: 125.1
click at [270, 83] on div "***** - ******* 指定なし マイクロ フォロワー数：1万人以下 フォロワー数：1万人-3万人 フォロワー数：3万人-5万人 ミドル フォロワー数…" at bounding box center [197, 109] width 147 height 104
click at [280, 69] on div "全 5 件 条件 ： キーワード：ヨガ Instagram ヨガ フォロワー数：50,000-99,999 リセット 配列： 関連性" at bounding box center [209, 67] width 286 height 9
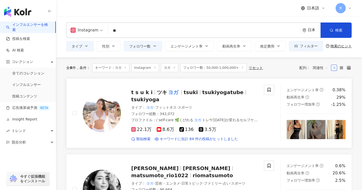
click at [211, 95] on span "tsukiyogatube" at bounding box center [223, 92] width 41 height 6
click at [323, 69] on span "関連性" at bounding box center [320, 68] width 15 height 8
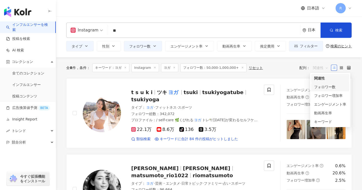
click at [329, 88] on div "フォロワー数" at bounding box center [331, 87] width 32 height 6
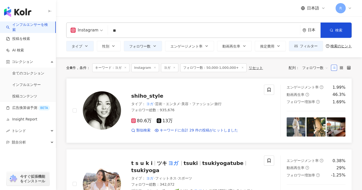
click at [153, 94] on span "shiho_style" at bounding box center [147, 96] width 32 height 6
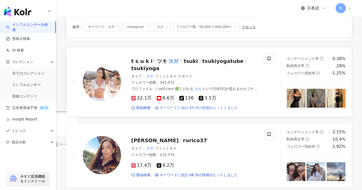
scroll to position [102, 0]
click at [141, 97] on span "22.1万" at bounding box center [141, 97] width 20 height 5
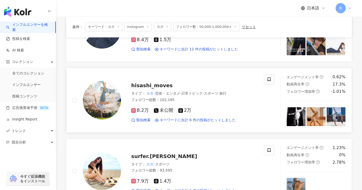
scroll to position [332, 0]
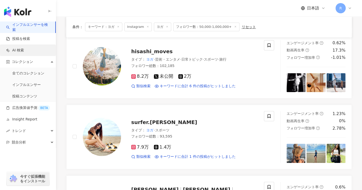
click at [24, 52] on link "AI 検索" at bounding box center [15, 50] width 18 height 5
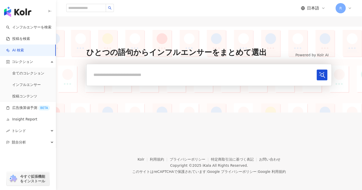
click at [125, 76] on input "text" at bounding box center [203, 74] width 224 height 10
click at [317, 69] on button "submit" at bounding box center [322, 74] width 11 height 11
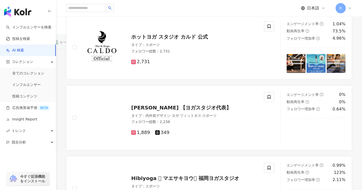
scroll to position [204, 0]
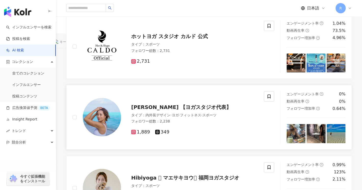
click at [181, 107] on span "[PERSON_NAME] 【ヨガスタジオ代表】" at bounding box center [181, 107] width 100 height 6
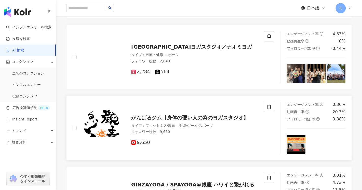
scroll to position [485, 0]
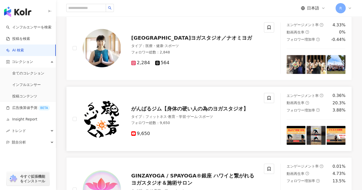
click at [225, 107] on span "がんばるジム【身体の硬い人の為のヨガスタジオ】" at bounding box center [189, 108] width 117 height 6
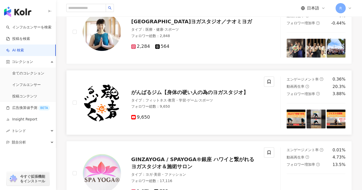
scroll to position [561, 0]
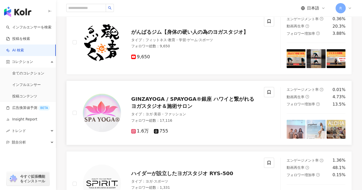
click at [209, 98] on span "GINZAYOGA / SPAYOGA®︎銀座 ハワイと繋がれるヨガスタジオ＆施術サロン" at bounding box center [192, 102] width 123 height 13
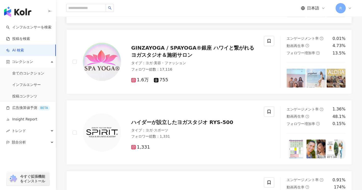
scroll to position [663, 0]
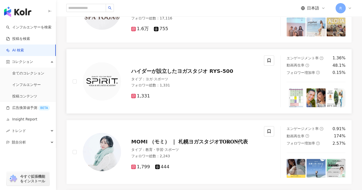
click at [183, 69] on span "ハイダーが設立したヨガスタジオ RYS-500" at bounding box center [182, 71] width 102 height 6
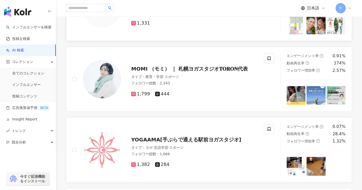
scroll to position [740, 0]
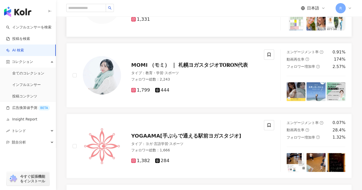
click at [206, 63] on span "MOMI （モミ） ｜ 札幌ヨガスタジオ𝐓𝐎𝐑𝐎𝐍代表" at bounding box center [189, 65] width 117 height 6
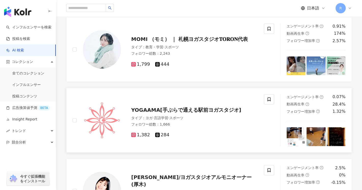
scroll to position [791, 0]
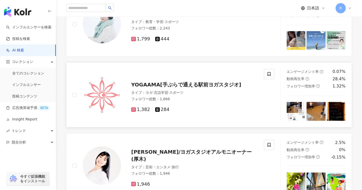
click at [218, 83] on span "YOGAAMA[手ぶらで通える駅前ヨガスタジオ]" at bounding box center [186, 84] width 110 height 6
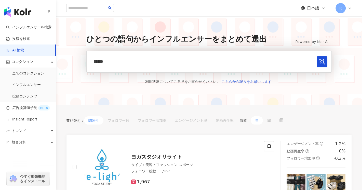
scroll to position [0, 0]
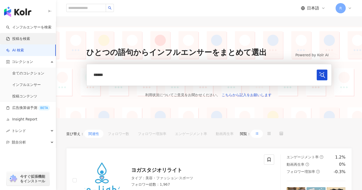
drag, startPoint x: 138, startPoint y: 75, endPoint x: 0, endPoint y: 40, distance: 142.5
type input "*"
click at [317, 69] on button "submit" at bounding box center [322, 74] width 11 height 11
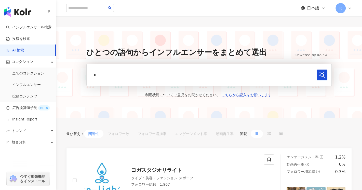
click at [317, 69] on button "submit" at bounding box center [322, 74] width 11 height 11
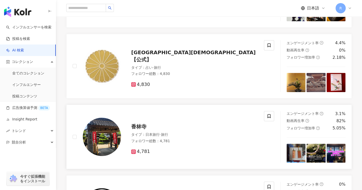
scroll to position [255, 0]
click at [164, 57] on span "御寺 泉涌寺【公式】" at bounding box center [193, 55] width 125 height 13
click at [140, 128] on span "香林寺" at bounding box center [138, 126] width 15 height 6
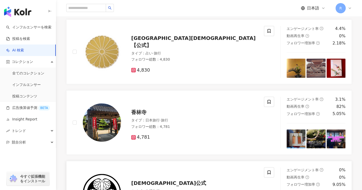
scroll to position [357, 0]
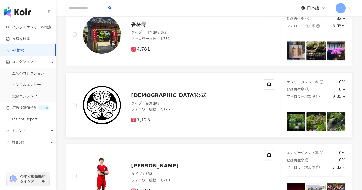
click at [153, 95] on span "本土寺公式" at bounding box center [168, 95] width 75 height 6
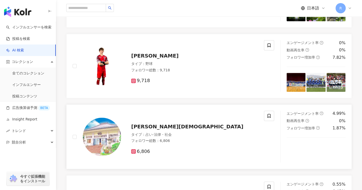
scroll to position [485, 0]
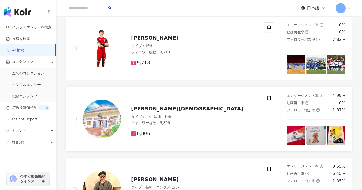
click at [141, 108] on span "常保寺" at bounding box center [187, 108] width 112 height 6
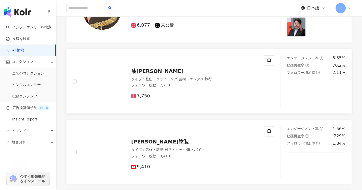
scroll to position [663, 0]
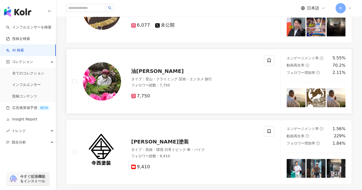
click at [138, 70] on span "油山寺" at bounding box center [157, 71] width 53 height 6
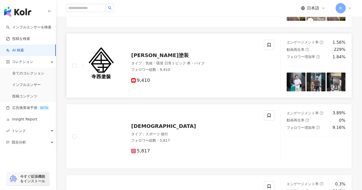
scroll to position [765, 0]
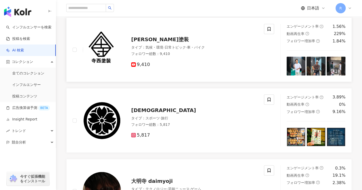
click at [140, 41] on span "寺西塗装" at bounding box center [160, 39] width 58 height 6
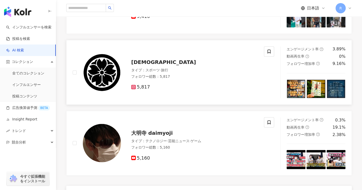
scroll to position [816, 0]
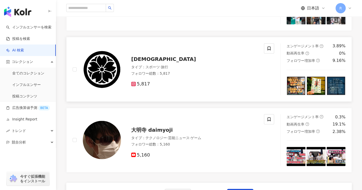
click at [134, 56] on span "妙櫻寺" at bounding box center [163, 59] width 65 height 6
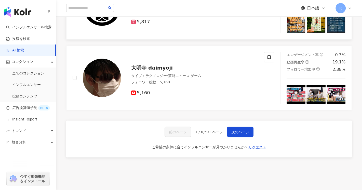
scroll to position [913, 0]
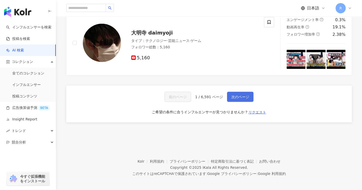
click at [242, 96] on span "次のページ" at bounding box center [241, 97] width 18 height 4
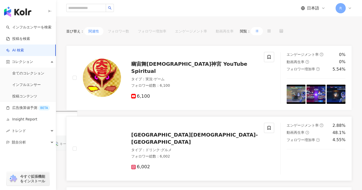
scroll to position [144, 0]
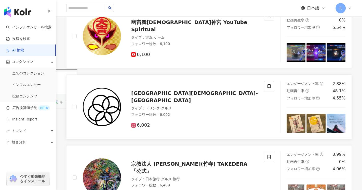
click at [162, 95] on span "陽運寺-YOUUNJI" at bounding box center [194, 96] width 127 height 13
click at [137, 122] on span "6,002" at bounding box center [140, 124] width 19 height 5
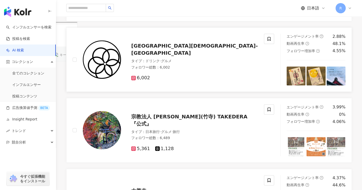
scroll to position [220, 0]
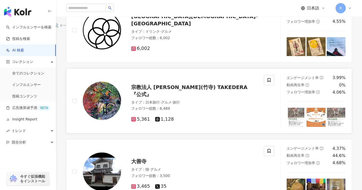
click at [198, 87] on span "宗教法人 八王寺(竹寺) TAKEDERA 『公式』" at bounding box center [189, 90] width 116 height 13
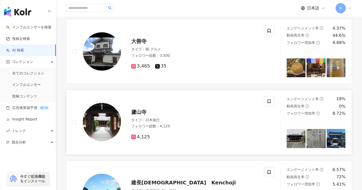
scroll to position [348, 0]
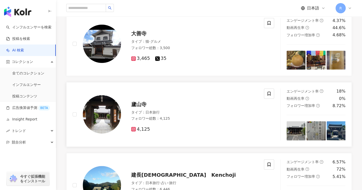
click at [140, 107] on div "廬山寺 タイプ ： 日本旅行 フォロワー総数 ： 4,125 4,125" at bounding box center [189, 114] width 137 height 36
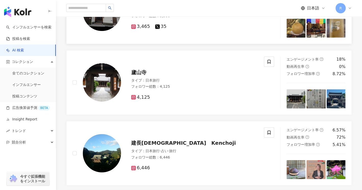
scroll to position [450, 0]
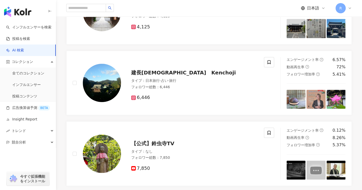
click at [166, 70] on span "建長寺　Kenchoji" at bounding box center [183, 72] width 105 height 6
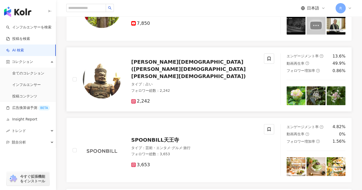
scroll to position [603, 0]
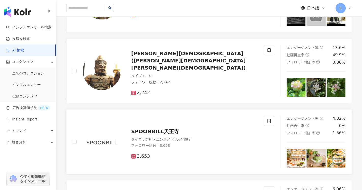
click at [170, 130] on span "SPOONBILL天王寺" at bounding box center [155, 131] width 48 height 6
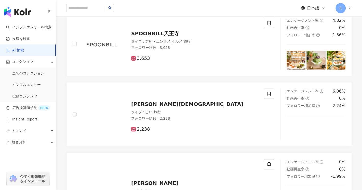
scroll to position [705, 0]
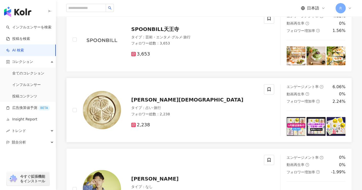
click at [144, 96] on span "松應寺" at bounding box center [187, 99] width 112 height 6
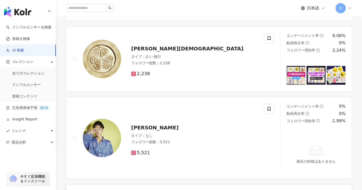
scroll to position [833, 0]
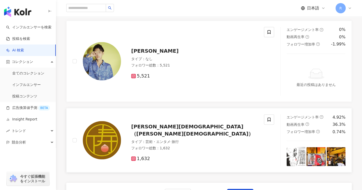
click at [161, 129] on span "正壽寺（正寿寺）" at bounding box center [192, 129] width 122 height 13
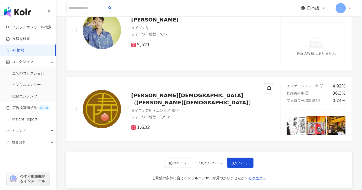
scroll to position [884, 0]
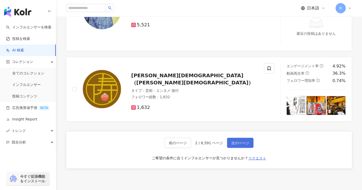
click at [244, 143] on button "次のページ" at bounding box center [240, 142] width 27 height 10
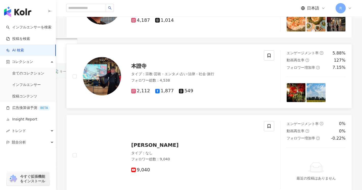
scroll to position [186, 0]
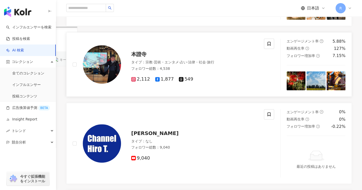
click at [143, 54] on span "本證寺" at bounding box center [138, 54] width 15 height 6
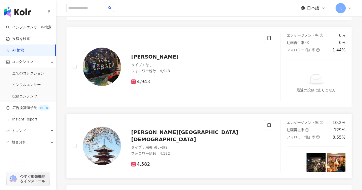
scroll to position [467, 0]
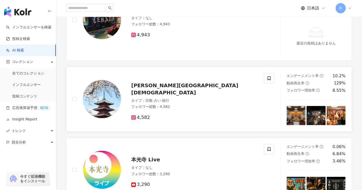
click at [151, 87] on span "池上本門寺" at bounding box center [184, 88] width 107 height 13
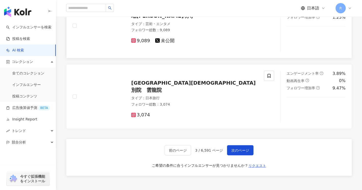
scroll to position [952, 0]
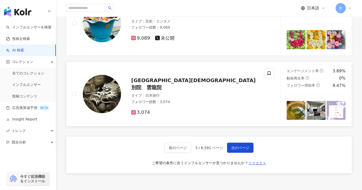
click at [182, 83] on span "御寺泉涌寺　別院　雲龍院" at bounding box center [196, 83] width 130 height 13
click at [237, 145] on span "次のページ" at bounding box center [241, 147] width 18 height 4
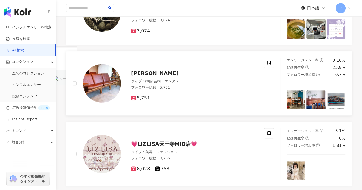
scroll to position [179, 0]
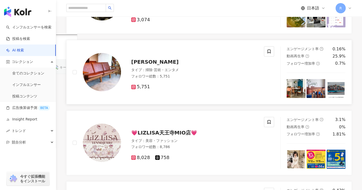
click at [154, 61] on span "Lewis吉祥寺" at bounding box center [154, 62] width 47 height 6
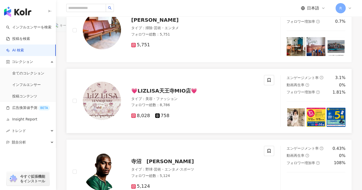
scroll to position [230, 0]
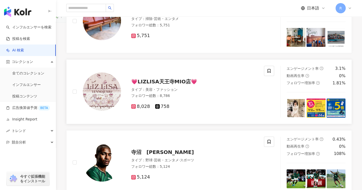
click at [178, 81] on span "💗LIZLISA天王寺MIO店💗" at bounding box center [164, 81] width 66 height 6
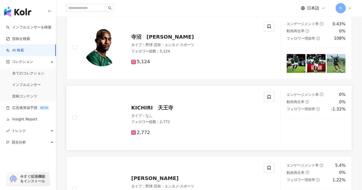
scroll to position [357, 0]
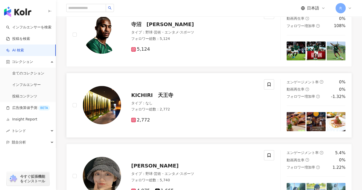
click at [161, 95] on span "KICHIRI　天王寺" at bounding box center [152, 95] width 42 height 6
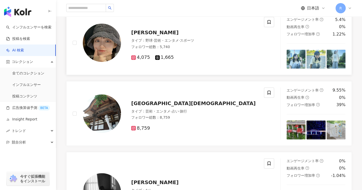
scroll to position [510, 0]
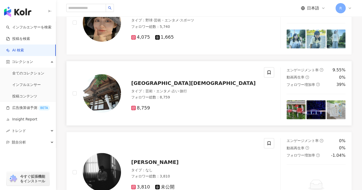
click at [177, 82] on span "深大寺 Jindaiji temple" at bounding box center [193, 83] width 125 height 6
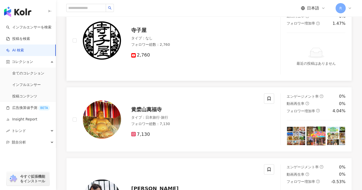
scroll to position [842, 0]
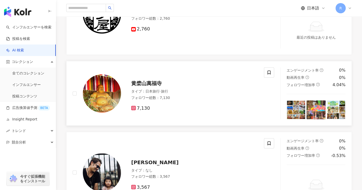
click at [155, 83] on span "黄檗山萬福寺" at bounding box center [146, 83] width 31 height 6
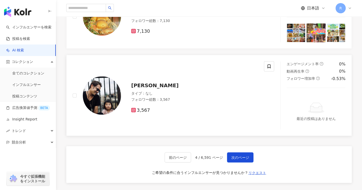
scroll to position [979, 0]
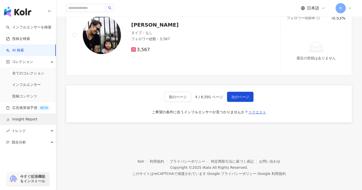
click at [31, 120] on link "Insight Report" at bounding box center [21, 119] width 31 height 5
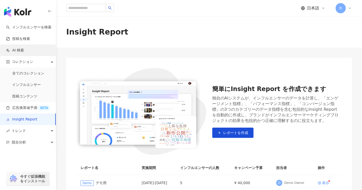
click at [24, 48] on link "AI 検索" at bounding box center [15, 50] width 18 height 5
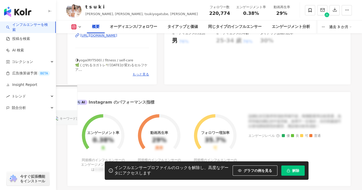
scroll to position [101, 0]
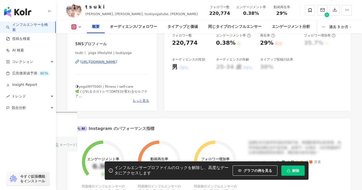
click at [117, 62] on div "[URL][DOMAIN_NAME]" at bounding box center [98, 61] width 37 height 5
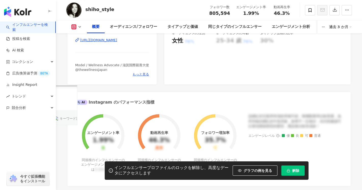
scroll to position [127, 0]
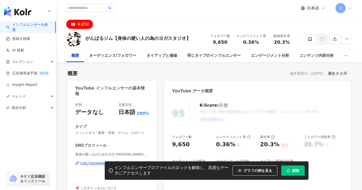
click at [93, 164] on div "インフルエンサープロファイルのロックを解除し、高度なデータにアクセスします グラフの例を見る 解除" at bounding box center [181, 170] width 362 height 18
click at [82, 164] on div "インフルエンサープロファイルのロックを解除し、高度なデータにアクセスします グラフの例を見る 解除" at bounding box center [181, 170] width 362 height 18
drag, startPoint x: 133, startPoint y: 85, endPoint x: 175, endPoint y: 0, distance: 95.1
click at [133, 152] on div "身体が硬い人のためのヨガ [PERSON_NAME]るジム公式チャンネル | @gambarugym | UCIC_4-7DCmbmw-JS6OD6b6A […" at bounding box center [112, 167] width 74 height 30
click at [117, 161] on div "[URL][DOMAIN_NAME]" at bounding box center [98, 163] width 37 height 5
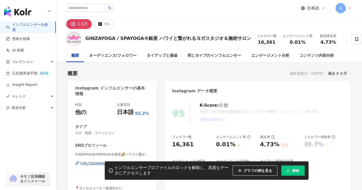
click at [128, 138] on div "性別 他の 主要言語 日本語 93.2% タイプ ヨガ · 美容・ファッション SNSプロフィール GINZAYOGA/SPAYOGA®︎銀座🌈ハワイと繋がれ…" at bounding box center [112, 153] width 74 height 102
click at [95, 161] on div "[URL][DOMAIN_NAME]" at bounding box center [98, 163] width 37 height 5
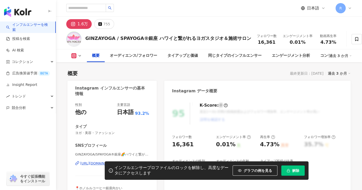
scroll to position [26, 0]
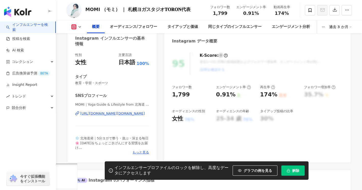
scroll to position [51, 0]
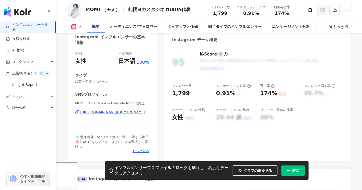
click at [126, 112] on div "[URL][DOMAIN_NAME][DOMAIN_NAME]" at bounding box center [112, 112] width 65 height 5
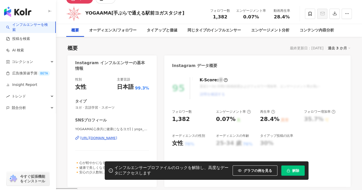
scroll to position [26, 0]
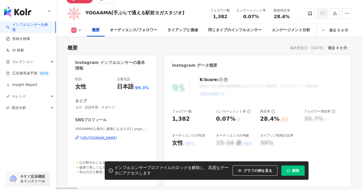
click at [105, 137] on div "[URL][DOMAIN_NAME]" at bounding box center [98, 137] width 37 height 5
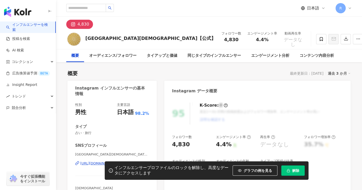
click at [129, 138] on div "性別 男性 主要言語 日本語 98.2% タイプ 占い · 旅行 SNSプロフィール 御寺 泉涌寺【公式】 | mitera.sennyujikyoto ht…" at bounding box center [112, 150] width 74 height 97
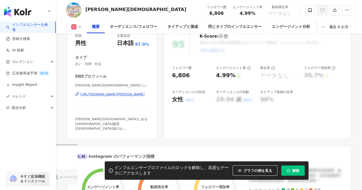
scroll to position [77, 0]
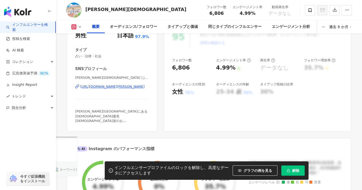
click at [105, 87] on div "https://www.instagram.com/jyouhoji/" at bounding box center [112, 86] width 65 height 5
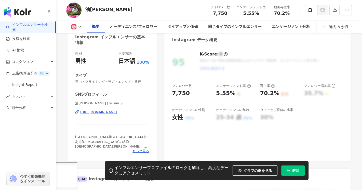
click at [103, 111] on div "[URL][DOMAIN_NAME]" at bounding box center [98, 112] width 37 height 5
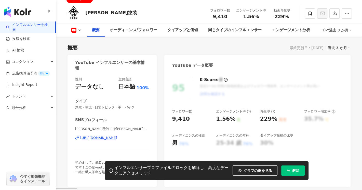
click at [106, 136] on div "https://www.youtube.com/channel/UCDlVV7XE6tpckDre5hNMOjA" at bounding box center [98, 137] width 37 height 5
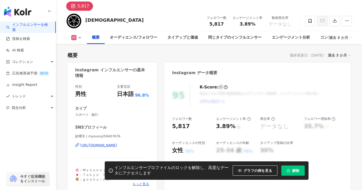
scroll to position [26, 0]
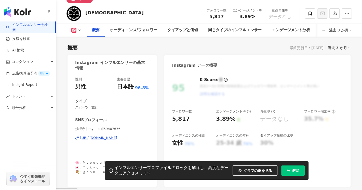
click at [107, 137] on div "https://www.instagram.com/myououji59407676/" at bounding box center [98, 137] width 37 height 5
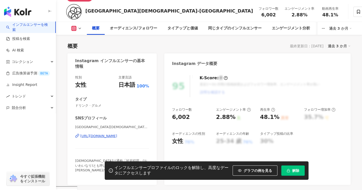
scroll to position [51, 0]
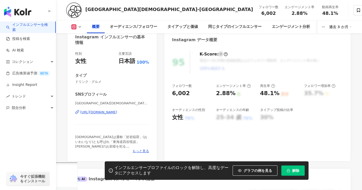
click at [117, 114] on div "[URL][DOMAIN_NAME]" at bounding box center [98, 112] width 37 height 5
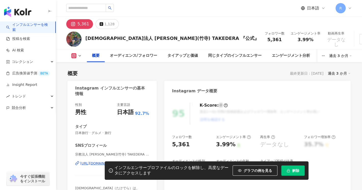
scroll to position [51, 0]
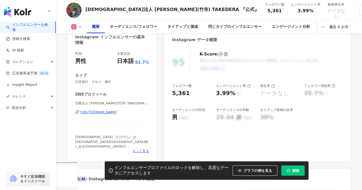
click at [117, 113] on div "[URL][DOMAIN_NAME]" at bounding box center [98, 112] width 37 height 5
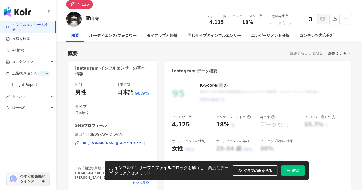
click at [126, 139] on div "廬山寺 | kyoto.rozanji https://www.instagram.com/kyoto.rozanji/" at bounding box center [112, 147] width 74 height 30
click at [126, 141] on div "https://www.instagram.com/kyoto.rozanji/" at bounding box center [112, 143] width 65 height 5
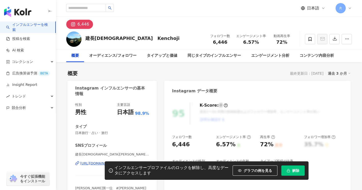
click at [113, 161] on div "[URL][DOMAIN_NAME][DOMAIN_NAME]" at bounding box center [112, 163] width 65 height 5
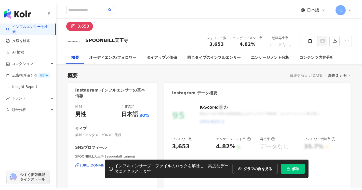
scroll to position [26, 0]
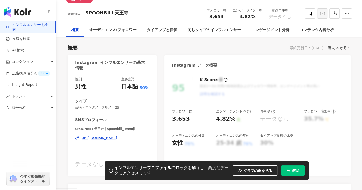
click at [117, 138] on div "https://www.instagram.com/spoonbill_tennoji/" at bounding box center [98, 137] width 37 height 5
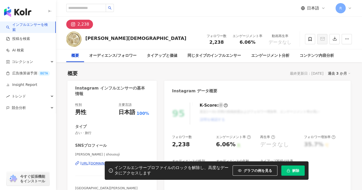
click at [117, 161] on div "https://www.instagram.com/shououji/" at bounding box center [98, 163] width 37 height 5
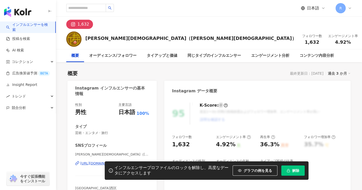
click at [130, 138] on div "性別 男性 主要言語 日本語 100% タイプ 芸術・エンタメ · 旅行 SNSプロフィール 正壽寺（正寿寺） | thezen_shoujuji https…" at bounding box center [112, 153] width 74 height 102
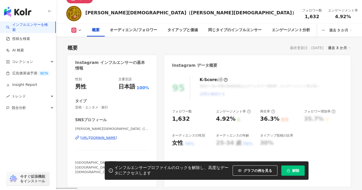
click at [117, 138] on div "https://www.instagram.com/thezen_shoujuji/" at bounding box center [98, 137] width 37 height 5
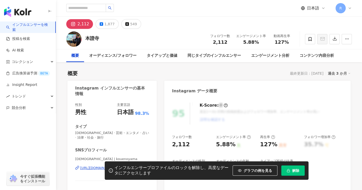
click at [117, 165] on div "[URL][DOMAIN_NAME]" at bounding box center [98, 167] width 37 height 5
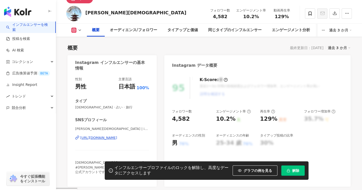
click at [117, 139] on div "[URL][DOMAIN_NAME]" at bounding box center [98, 137] width 37 height 5
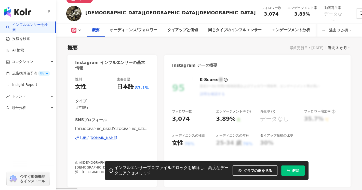
click at [117, 138] on div "[URL][DOMAIN_NAME]" at bounding box center [98, 137] width 37 height 5
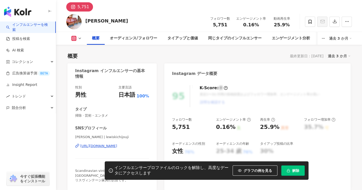
scroll to position [26, 0]
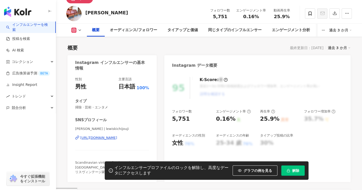
click at [117, 137] on div "https://www.instagram.com/lewiskichijouji/" at bounding box center [98, 137] width 37 height 5
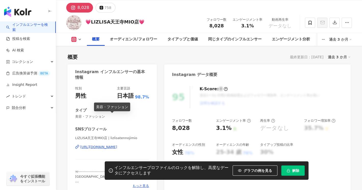
scroll to position [26, 0]
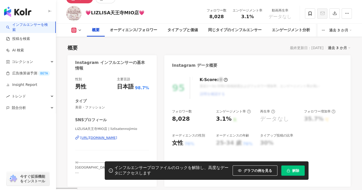
drag, startPoint x: 134, startPoint y: 137, endPoint x: 138, endPoint y: 136, distance: 3.5
click at [117, 137] on div "https://www.instagram.com/lizlisatennojimio/" at bounding box center [98, 137] width 37 height 5
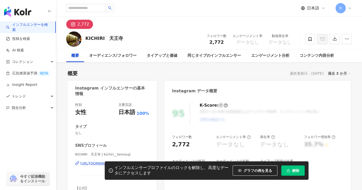
click at [117, 161] on div "https://www.instagram.com/kichiri__tennouji/" at bounding box center [98, 163] width 37 height 5
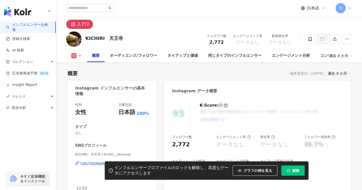
scroll to position [26, 0]
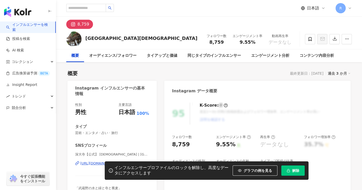
scroll to position [26, 0]
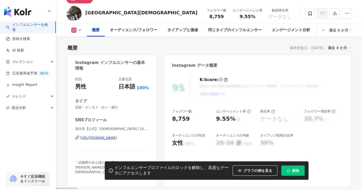
click at [117, 140] on div "[URL][DOMAIN_NAME]" at bounding box center [98, 137] width 37 height 5
